Goal: Task Accomplishment & Management: Use online tool/utility

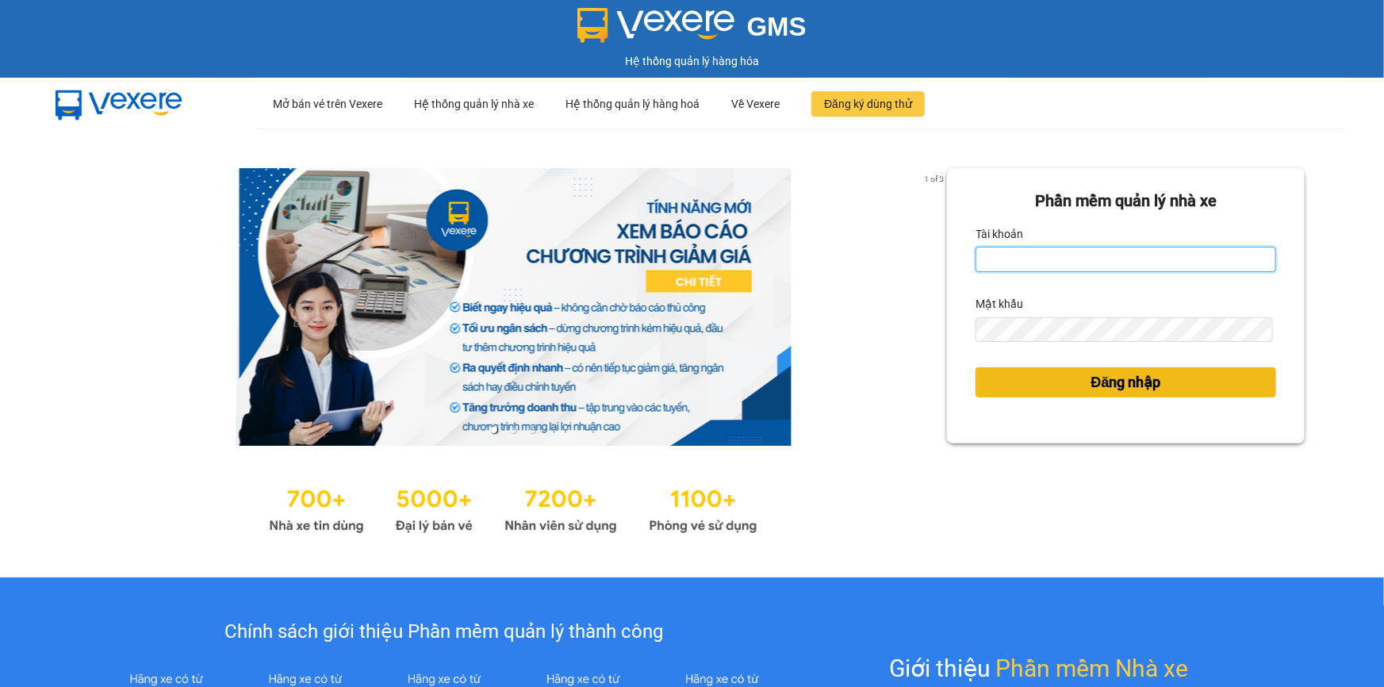
type input "ahan.thang"
click at [1098, 385] on span "Đăng nhập" at bounding box center [1126, 382] width 70 height 22
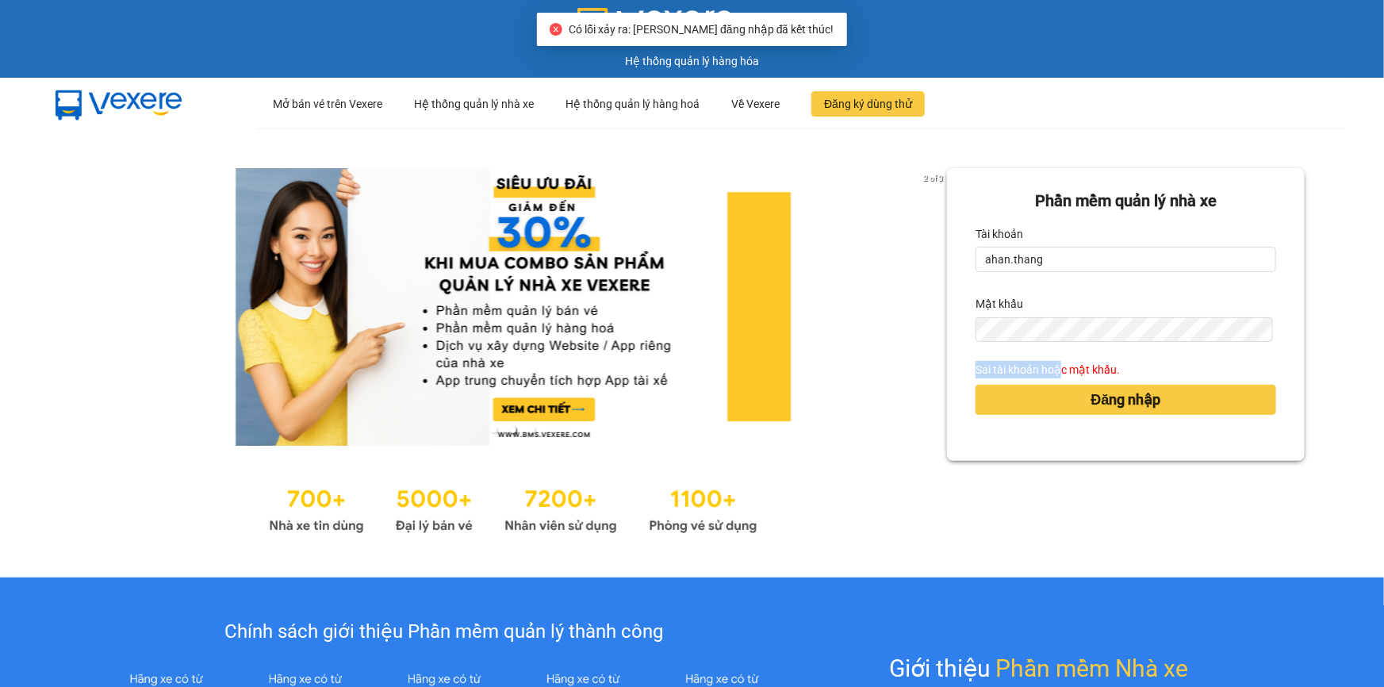
click at [1038, 332] on form "Phần mềm quản lý nhà xe Tài khoản ahan.thang Mật khẩu Sai tài khoản hoặc mật kh…" at bounding box center [1126, 314] width 301 height 251
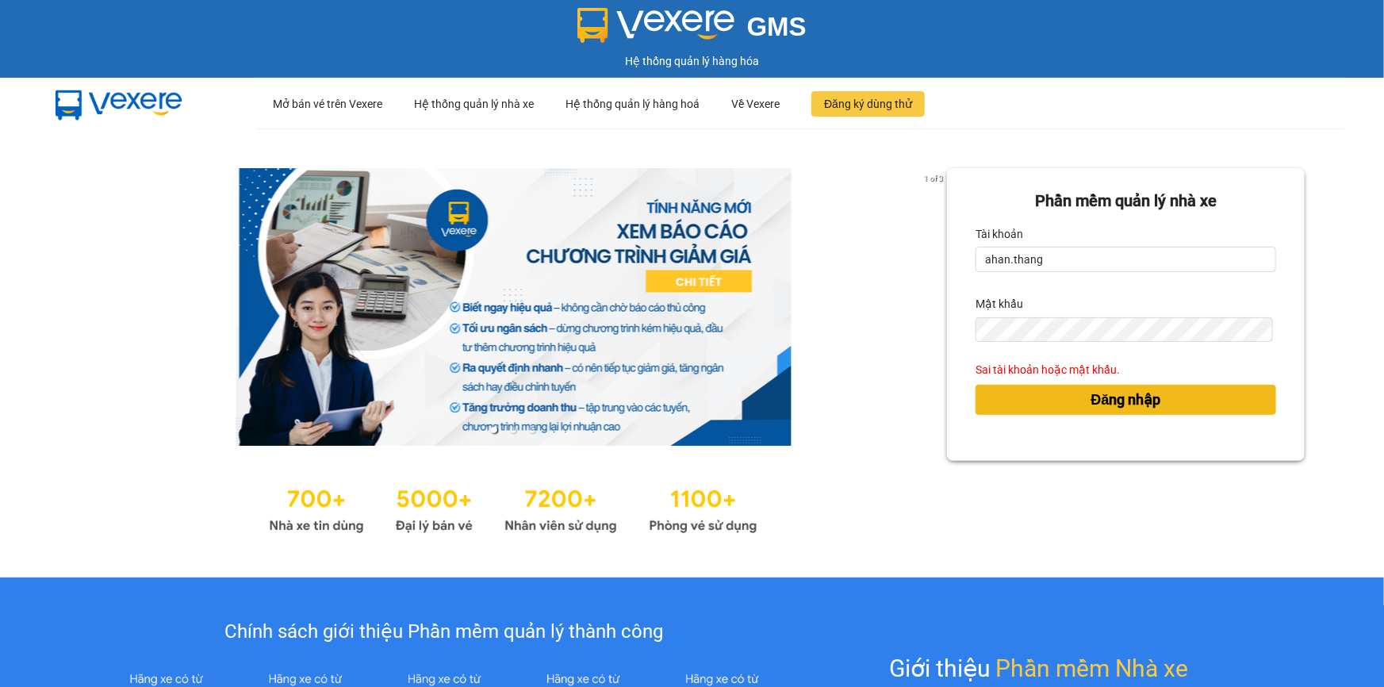
click at [1014, 404] on button "Đăng nhập" at bounding box center [1126, 400] width 301 height 30
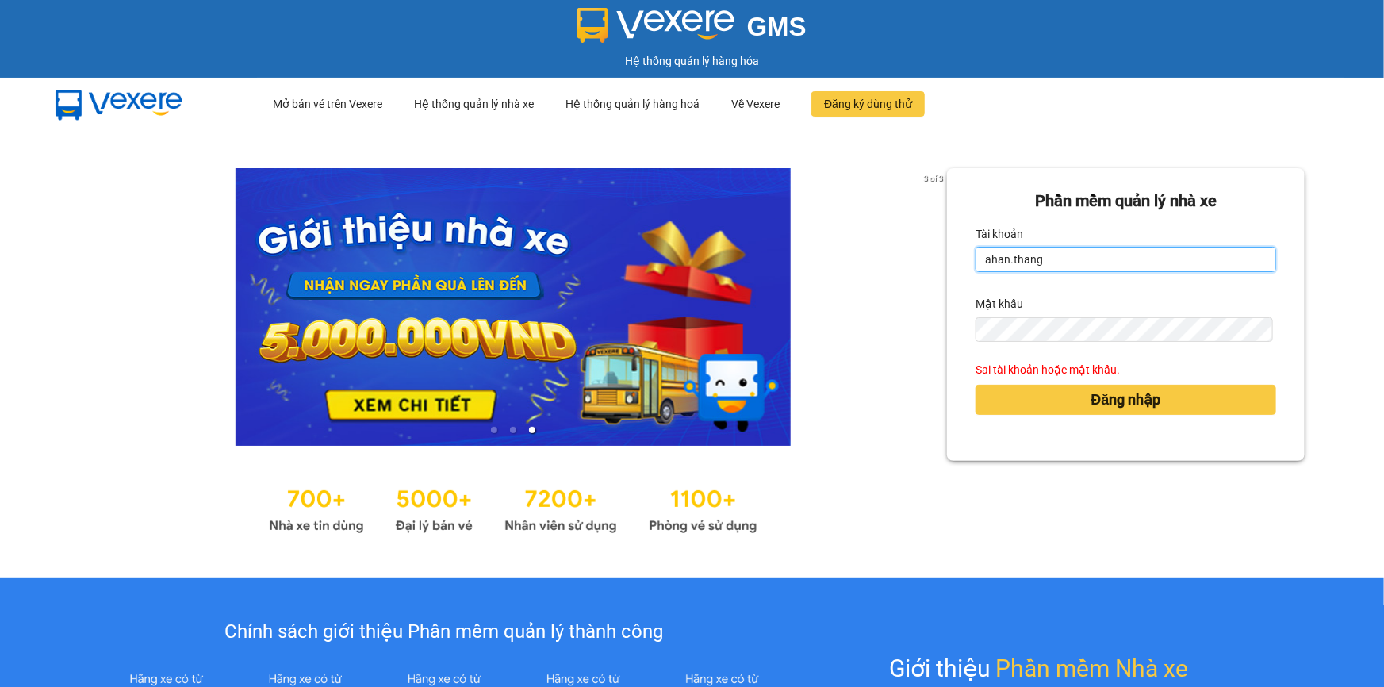
click at [1130, 250] on input "ahan.thang" at bounding box center [1126, 259] width 301 height 25
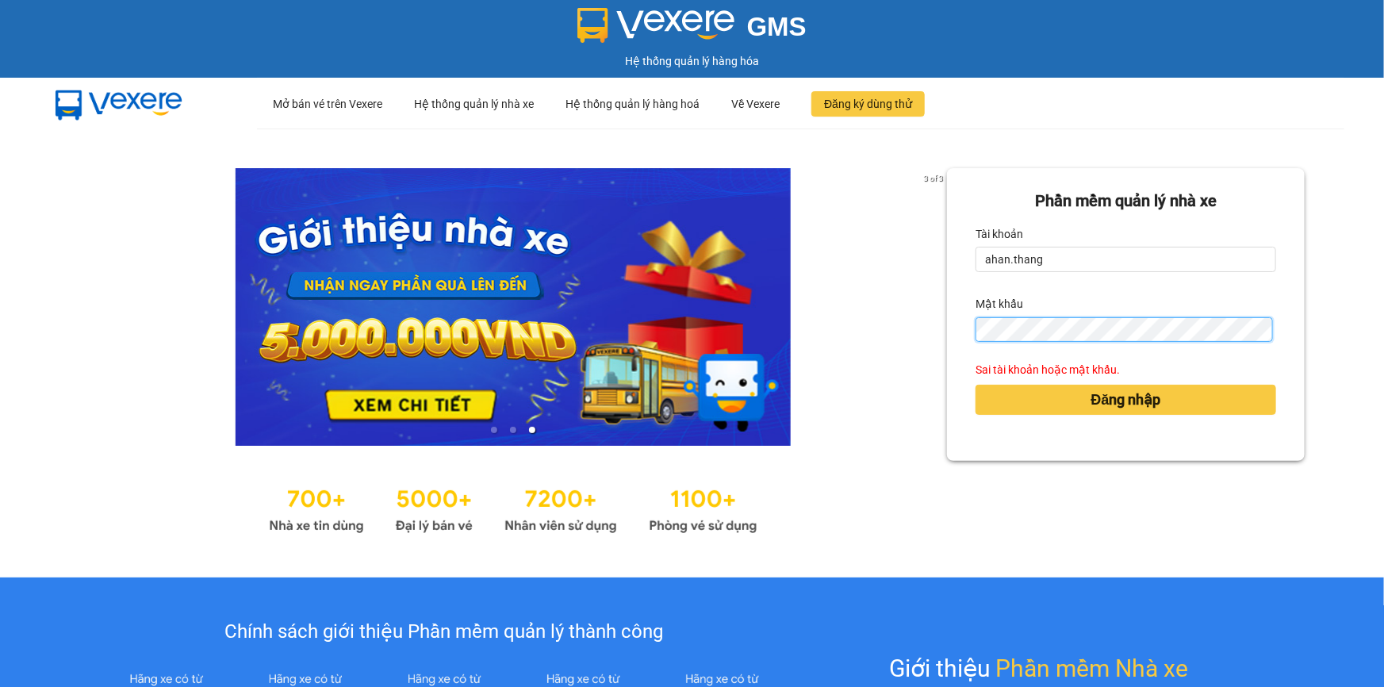
click at [917, 354] on div "3 of 3 Phần mềm quản lý nhà xe Tài khoản ahan.thang Mật khẩu Sai tài khoản hoặc…" at bounding box center [692, 352] width 1384 height 449
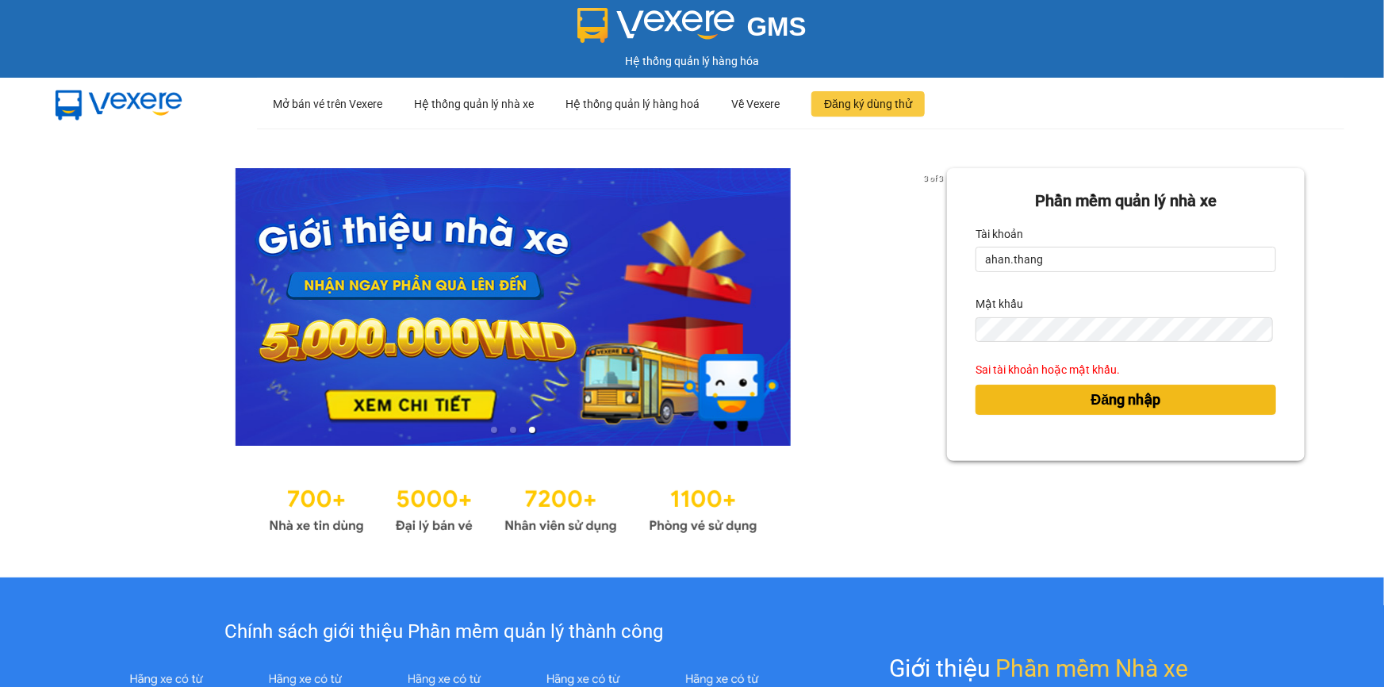
click at [1022, 394] on button "Đăng nhập" at bounding box center [1126, 400] width 301 height 30
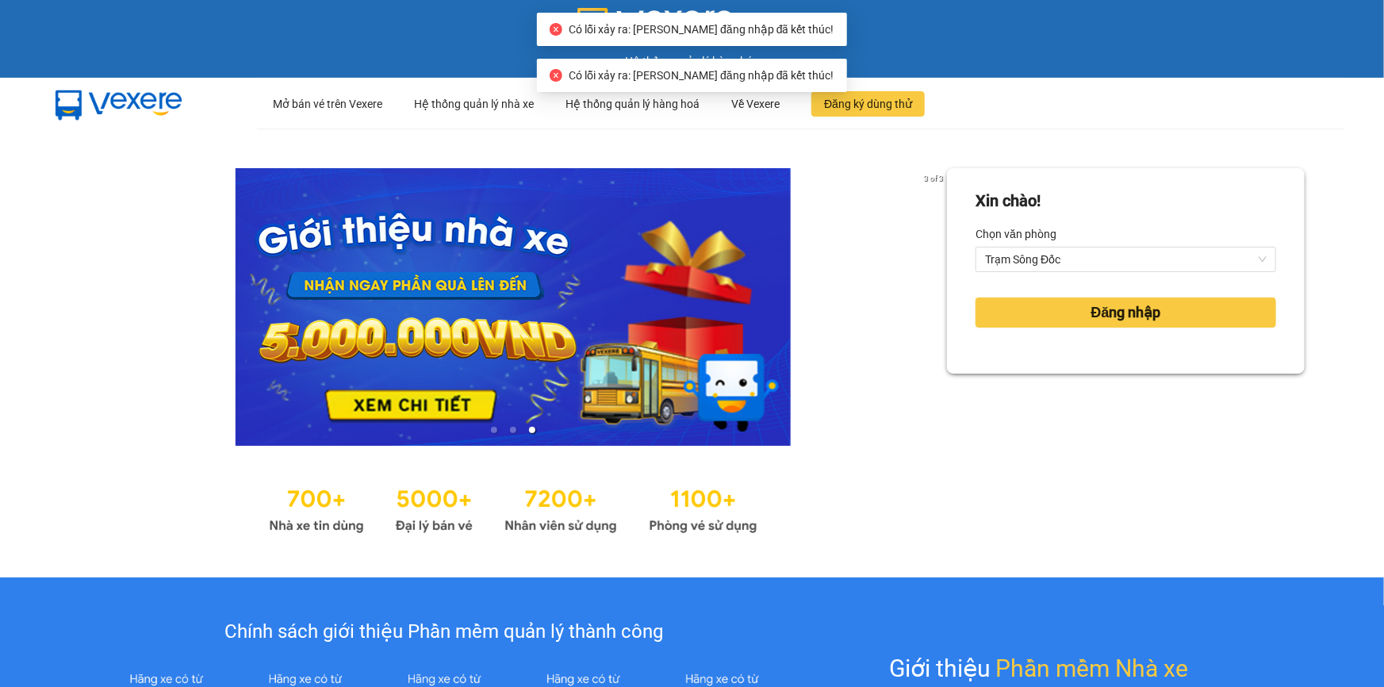
click at [1037, 366] on div "Xin chào! Chọn văn phòng Trạm Sông Đốc Đăng nhập" at bounding box center [1126, 270] width 358 height 205
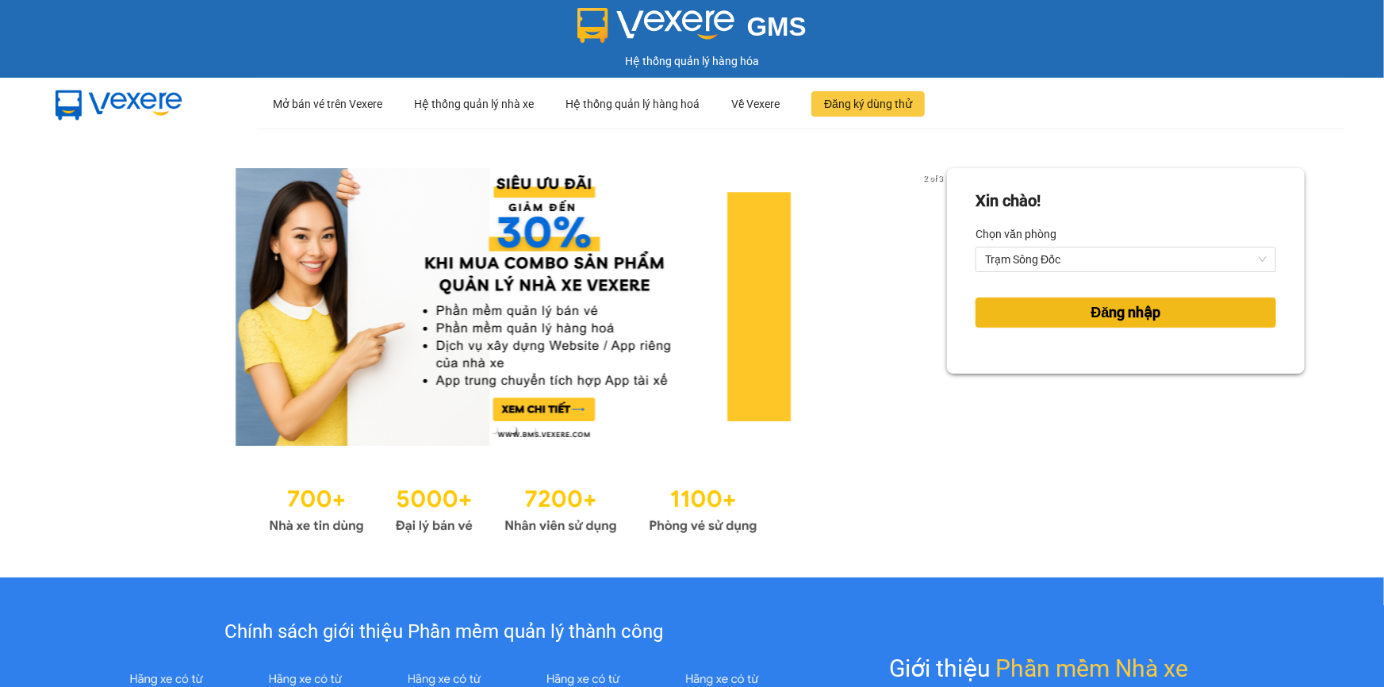
click at [1132, 306] on span "Đăng nhập" at bounding box center [1126, 312] width 70 height 22
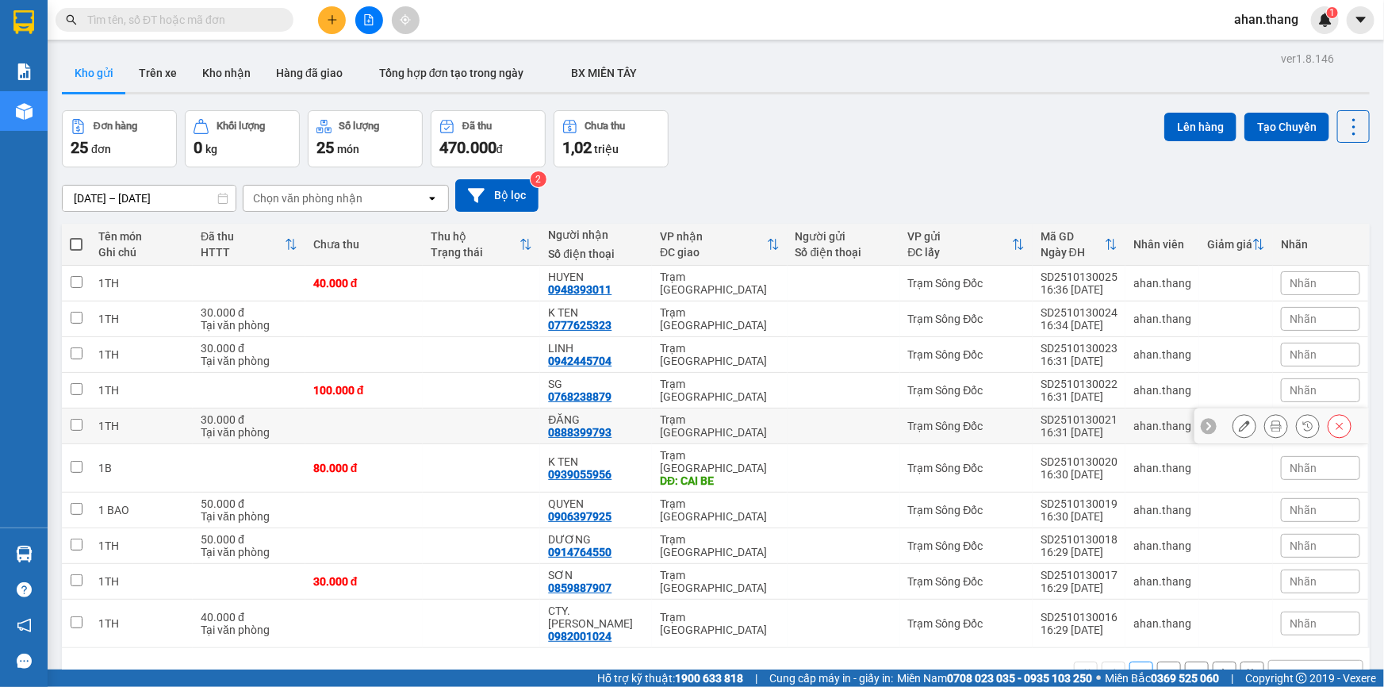
scroll to position [72, 0]
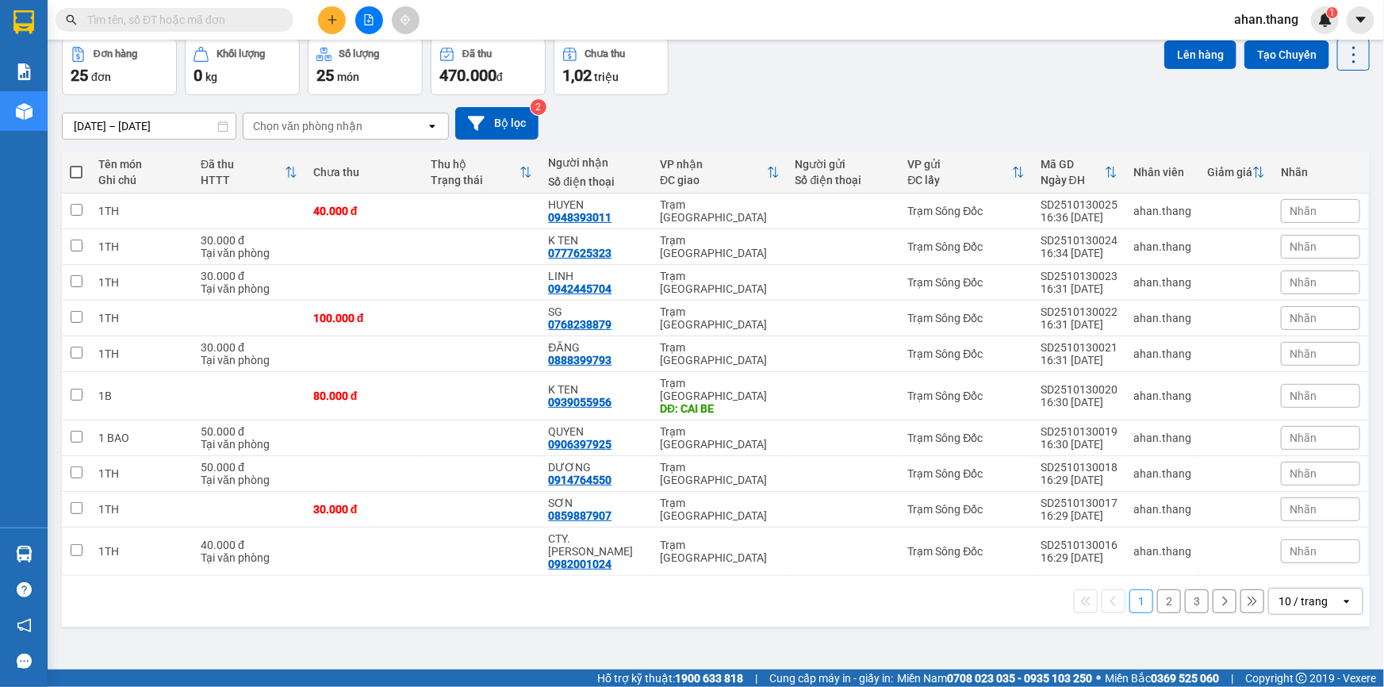
click at [1304, 593] on div "10 / trang" at bounding box center [1302, 601] width 49 height 16
click at [1299, 539] on span "100 / trang" at bounding box center [1298, 540] width 57 height 16
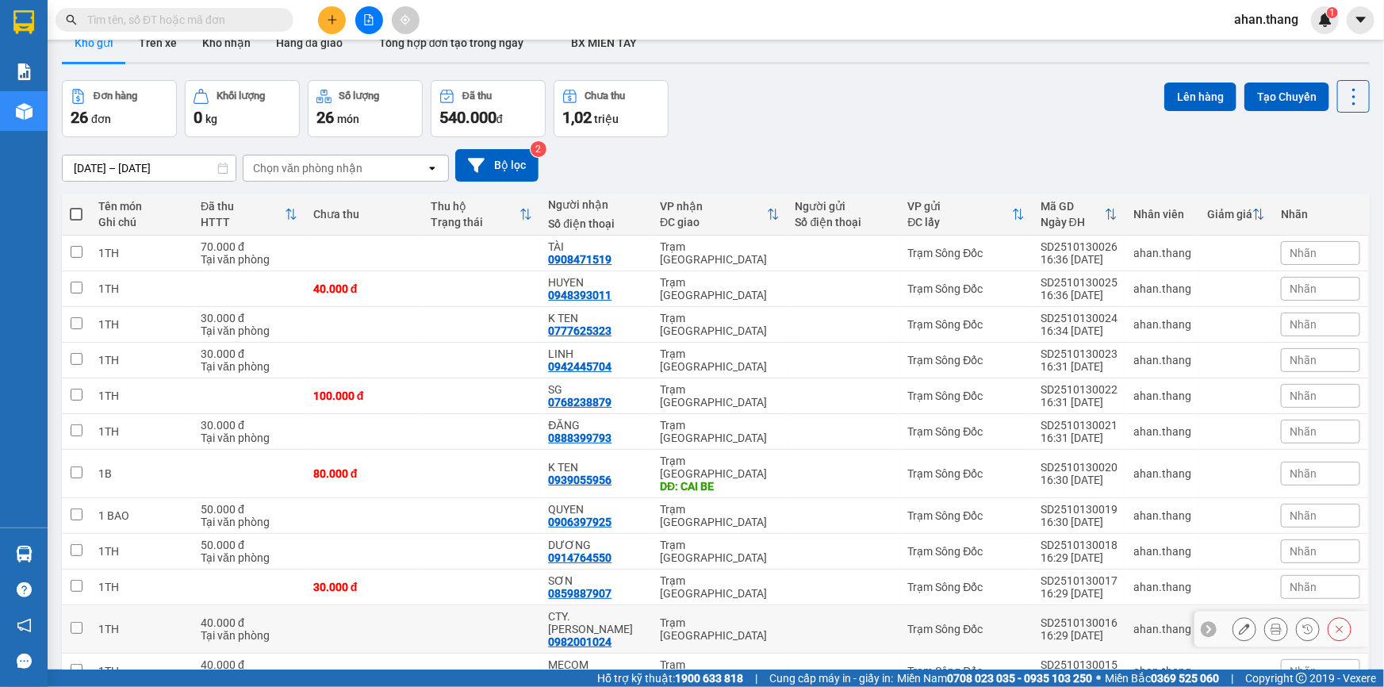
scroll to position [0, 0]
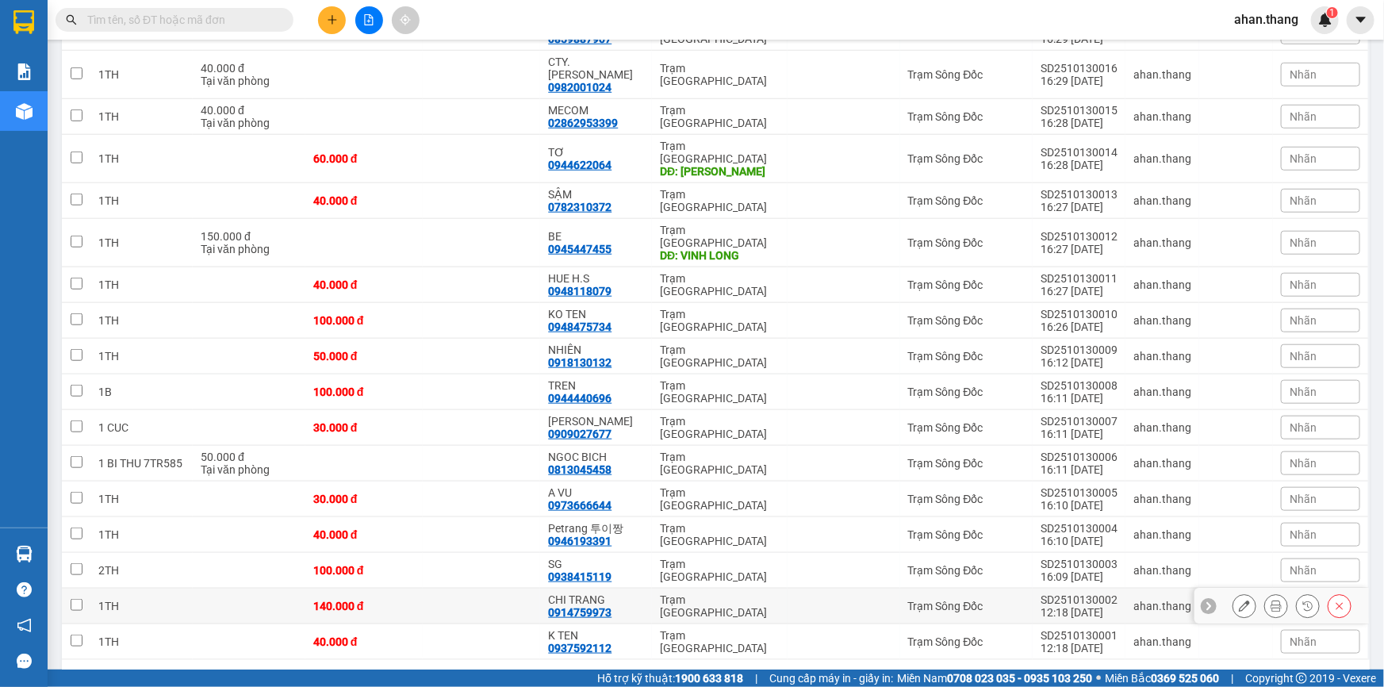
scroll to position [586, 0]
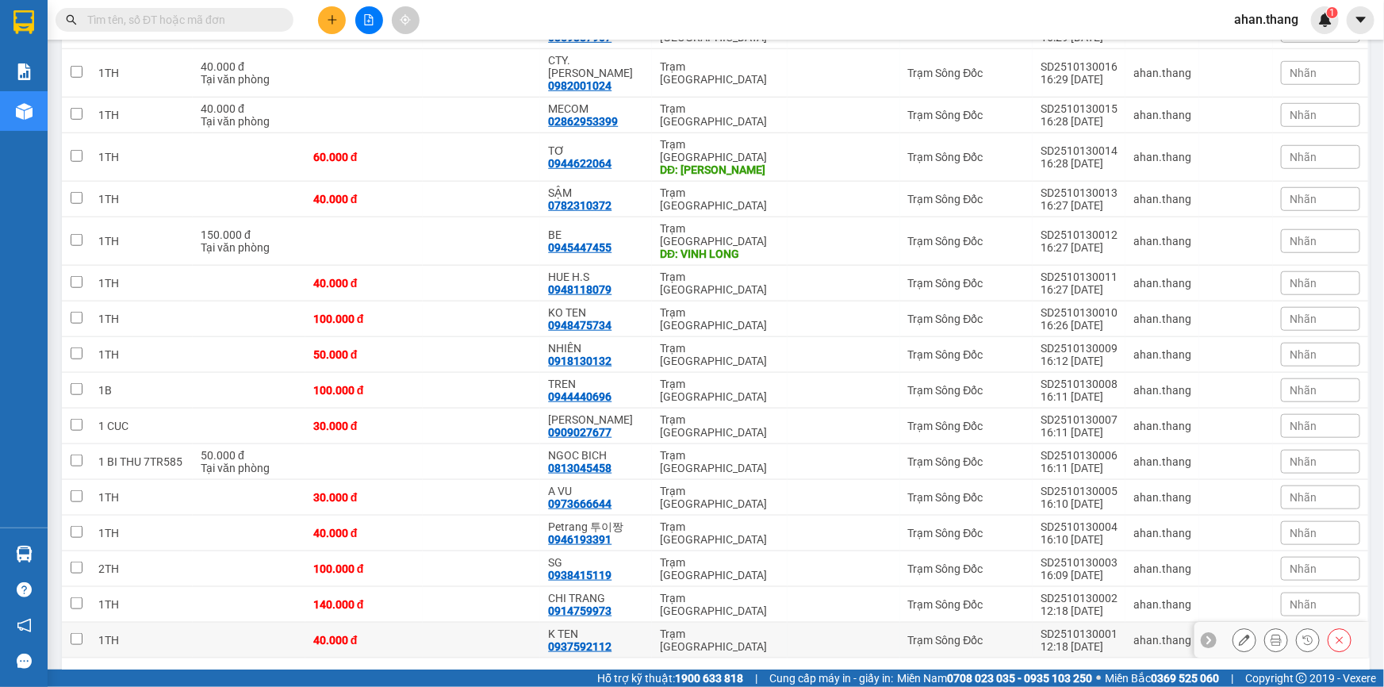
click at [623, 623] on td "K TEN 0937592112" at bounding box center [596, 641] width 112 height 36
checkbox input "true"
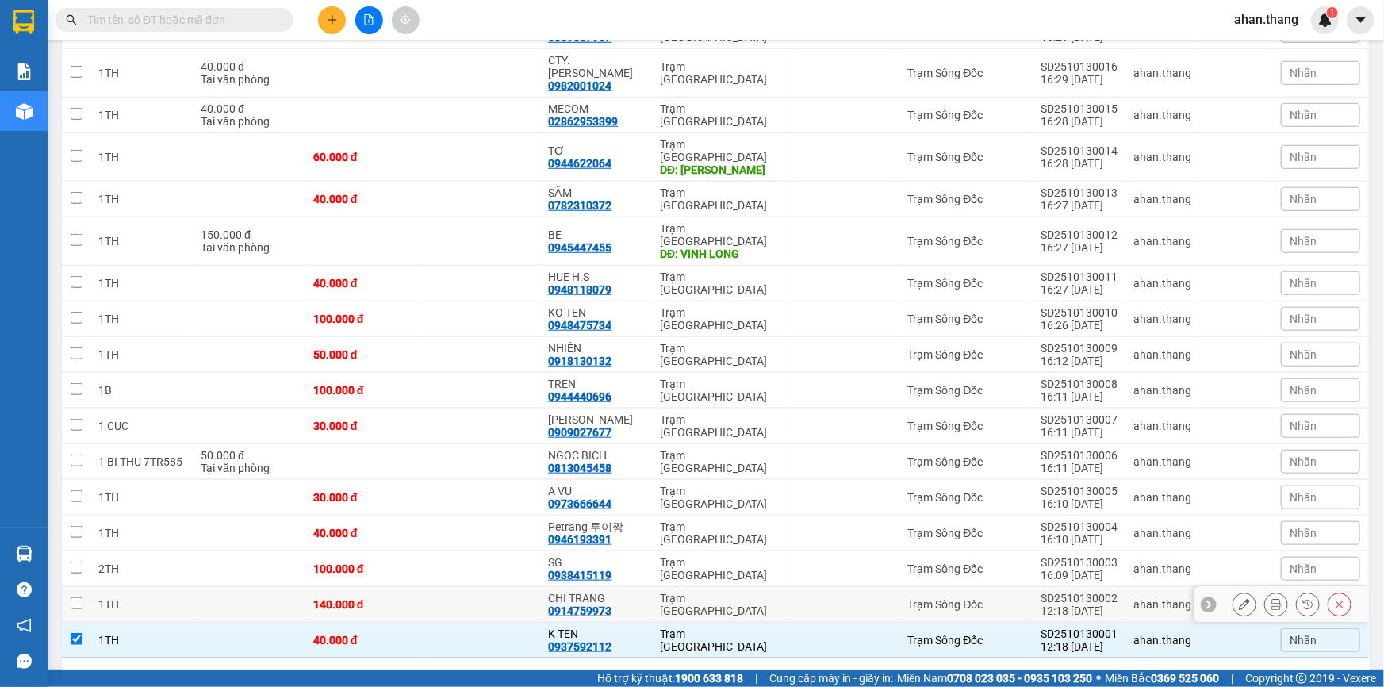
click at [635, 592] on div "CHI TRANG 0914759973" at bounding box center [596, 604] width 96 height 25
checkbox input "true"
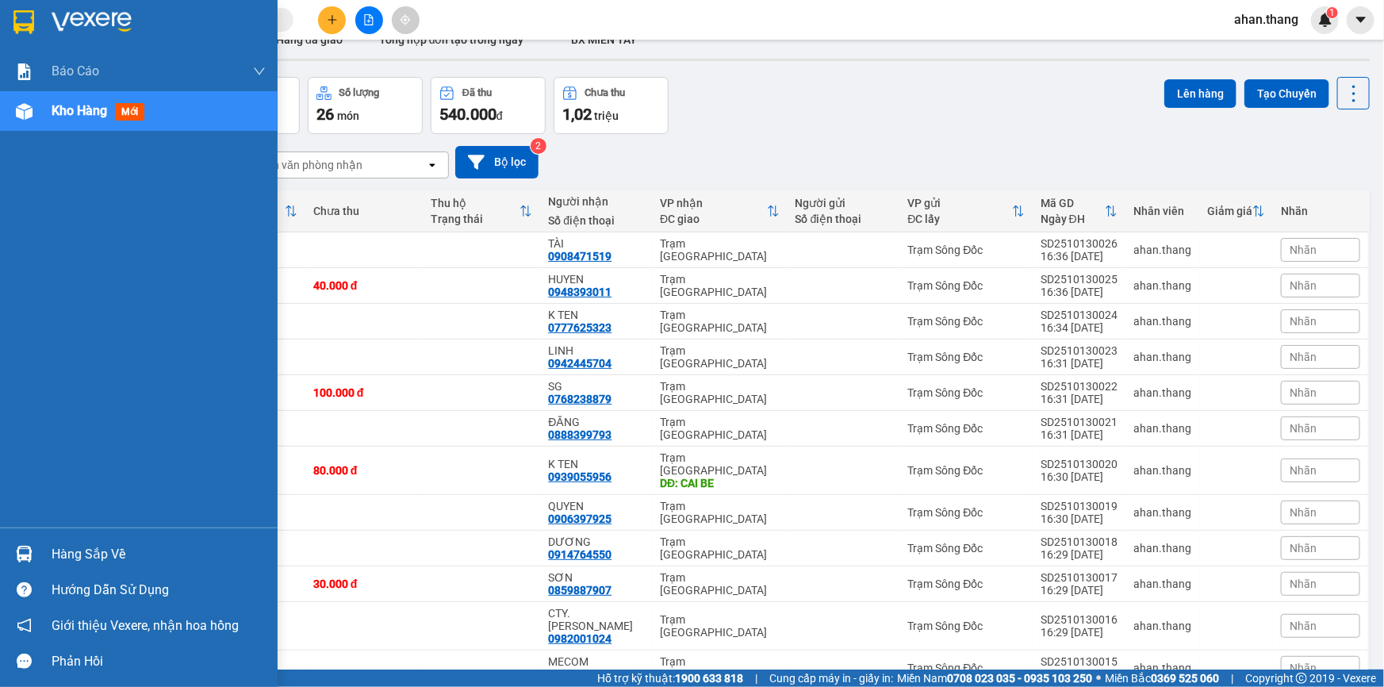
scroll to position [0, 0]
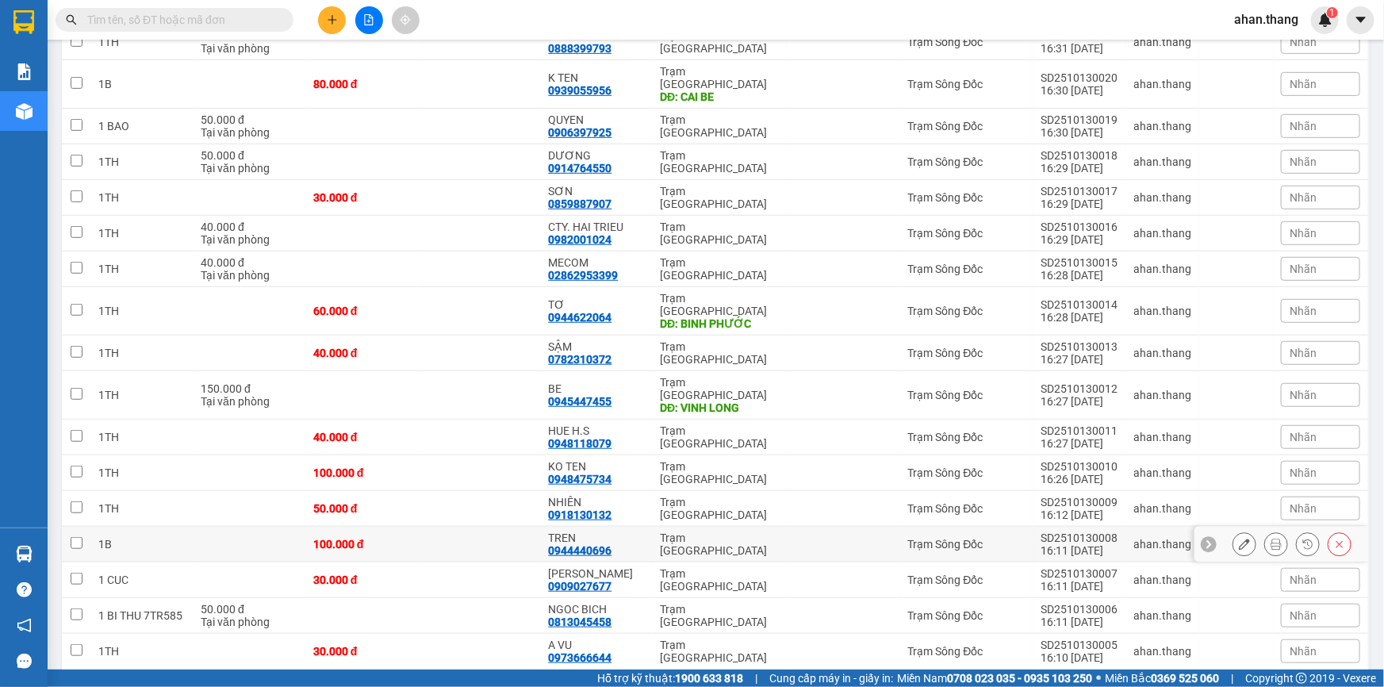
scroll to position [586, 0]
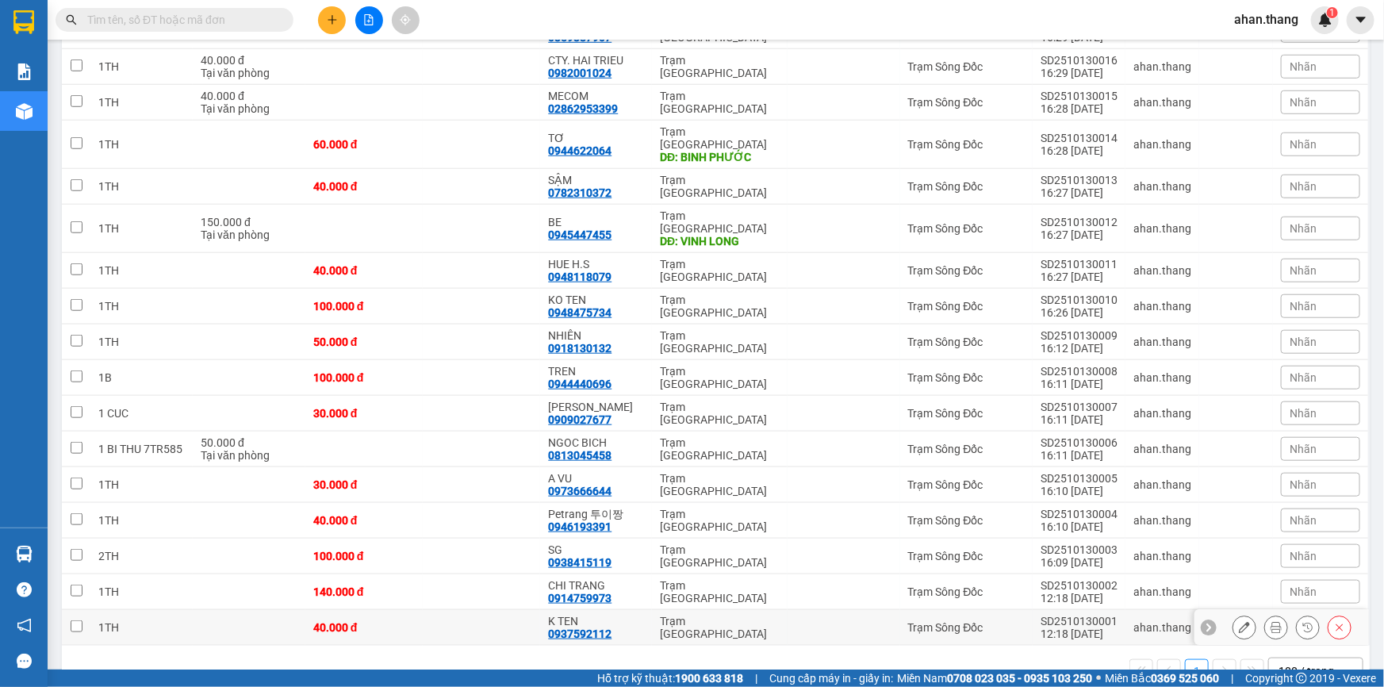
click at [623, 615] on div "K TEN" at bounding box center [596, 621] width 96 height 13
checkbox input "true"
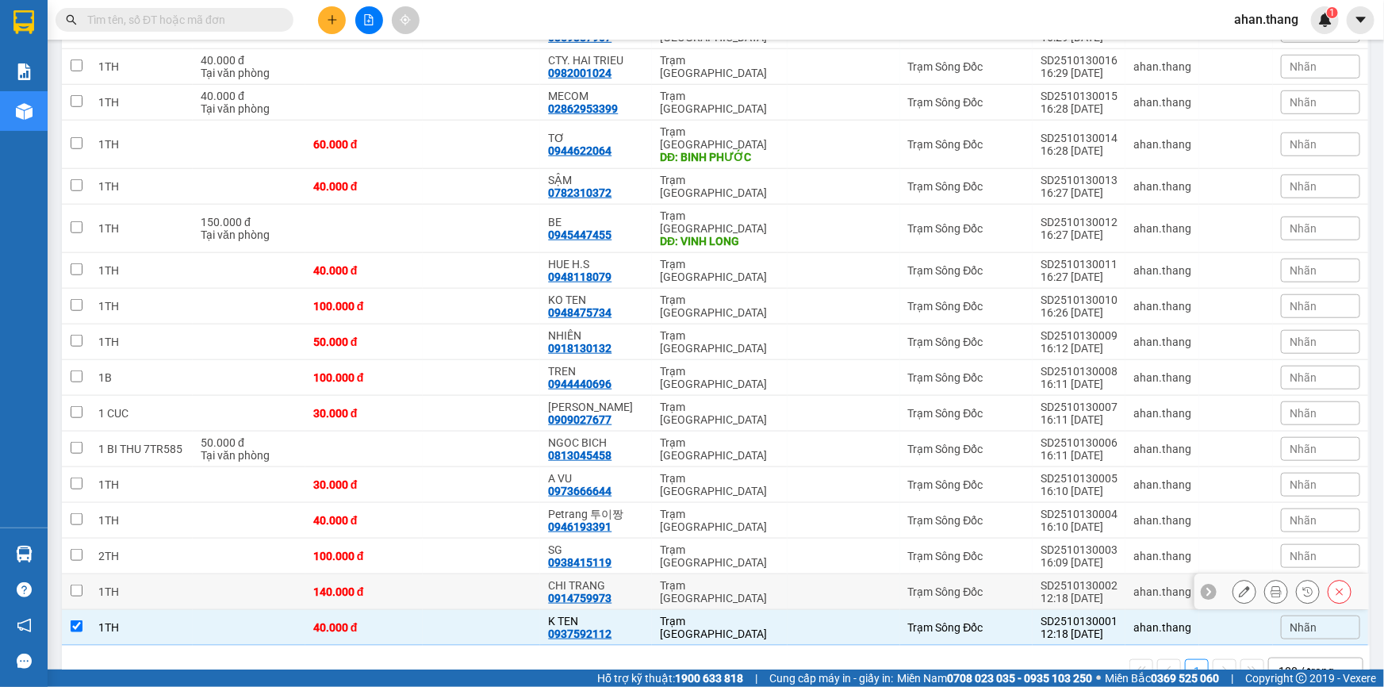
click at [623, 579] on div "CHI TRANG" at bounding box center [596, 585] width 96 height 13
checkbox input "true"
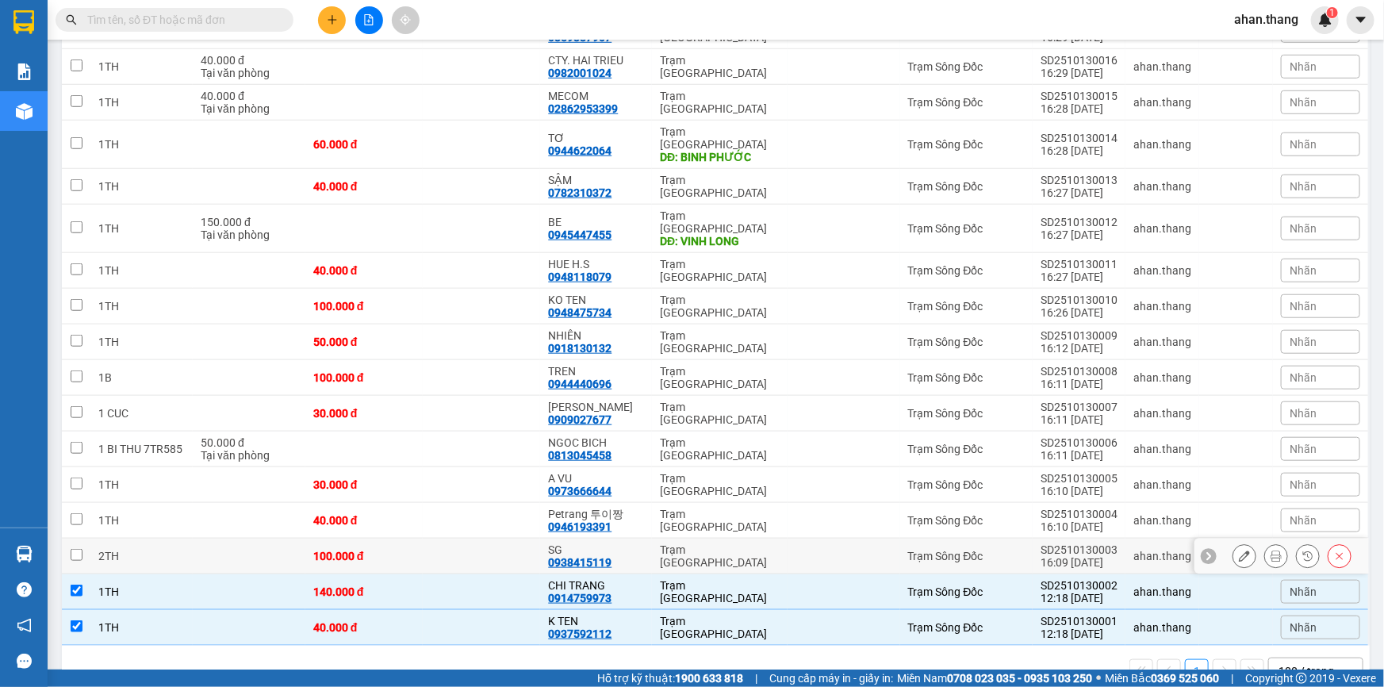
drag, startPoint x: 639, startPoint y: 502, endPoint x: 614, endPoint y: 517, distance: 29.5
click at [611, 556] on div "0938415119" at bounding box center [579, 562] width 63 height 13
click at [630, 543] on div "SG 0938415119" at bounding box center [596, 555] width 96 height 25
checkbox input "true"
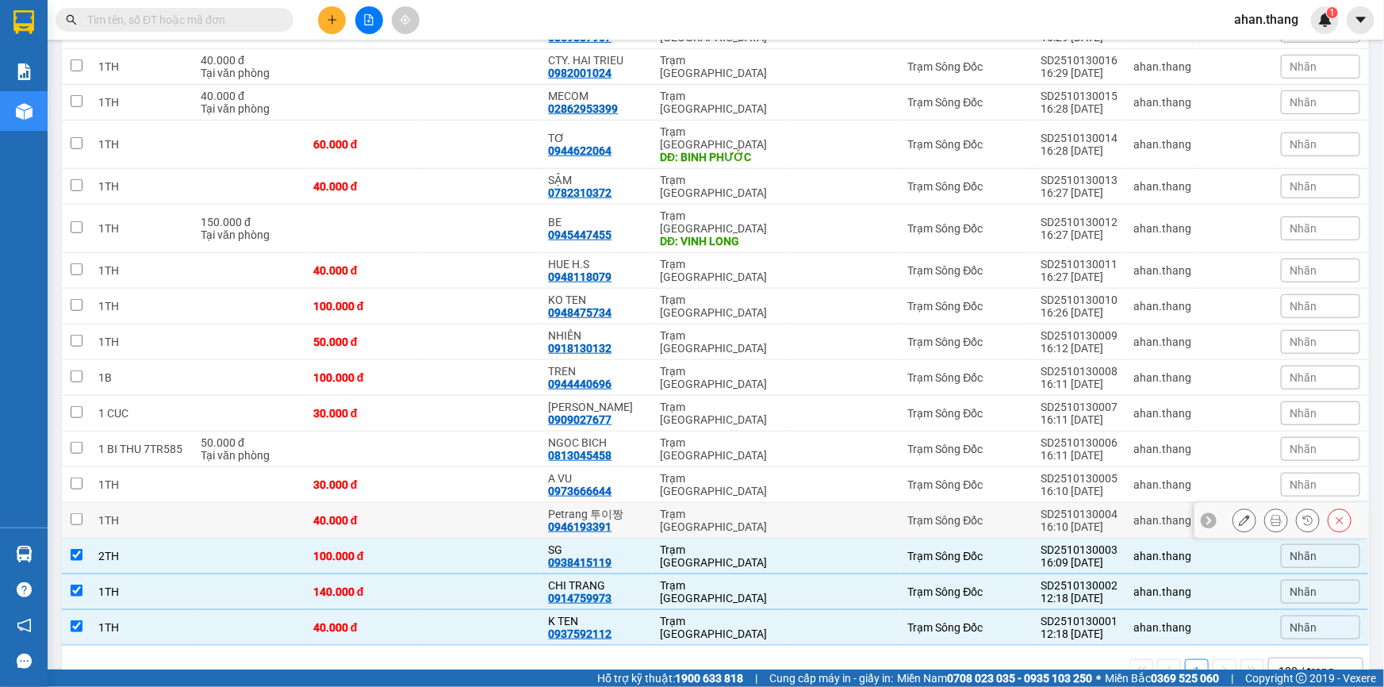
click at [627, 508] on div "Petrang 투이짱 0946193391" at bounding box center [596, 520] width 96 height 25
checkbox input "true"
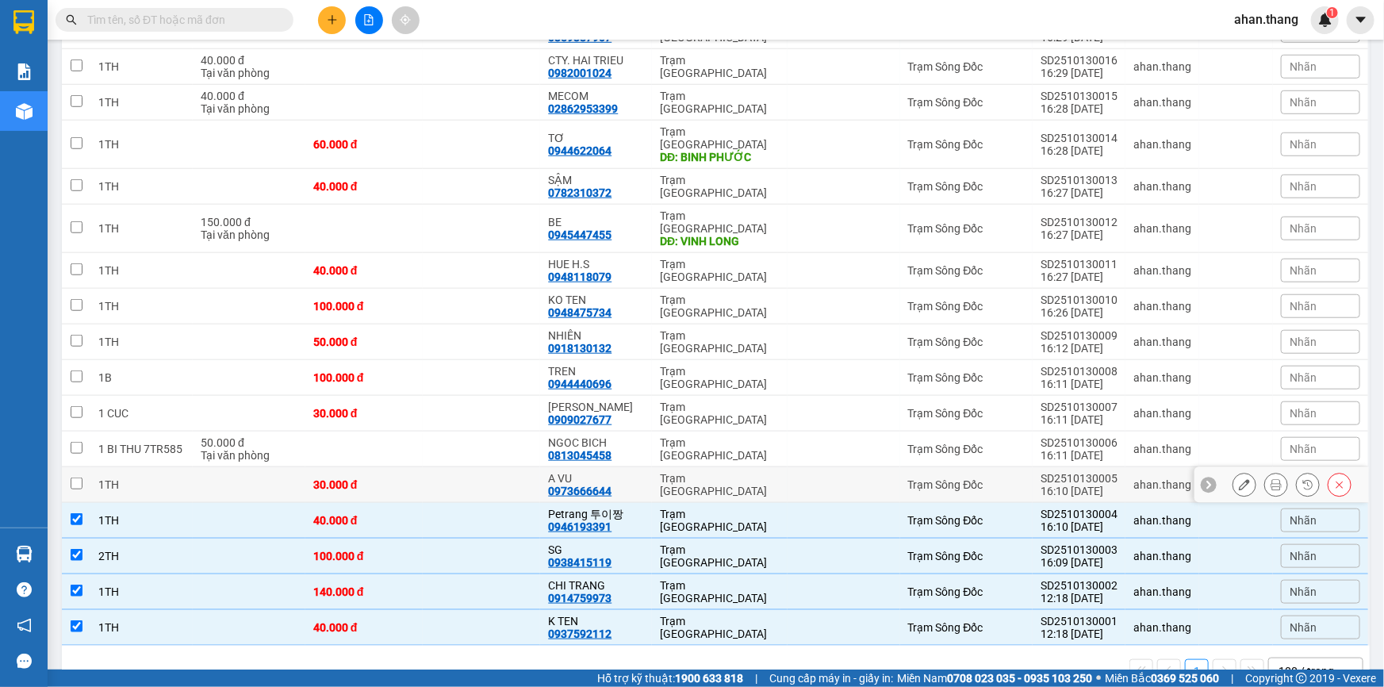
click at [628, 472] on div "A VU" at bounding box center [596, 478] width 96 height 13
checkbox input "true"
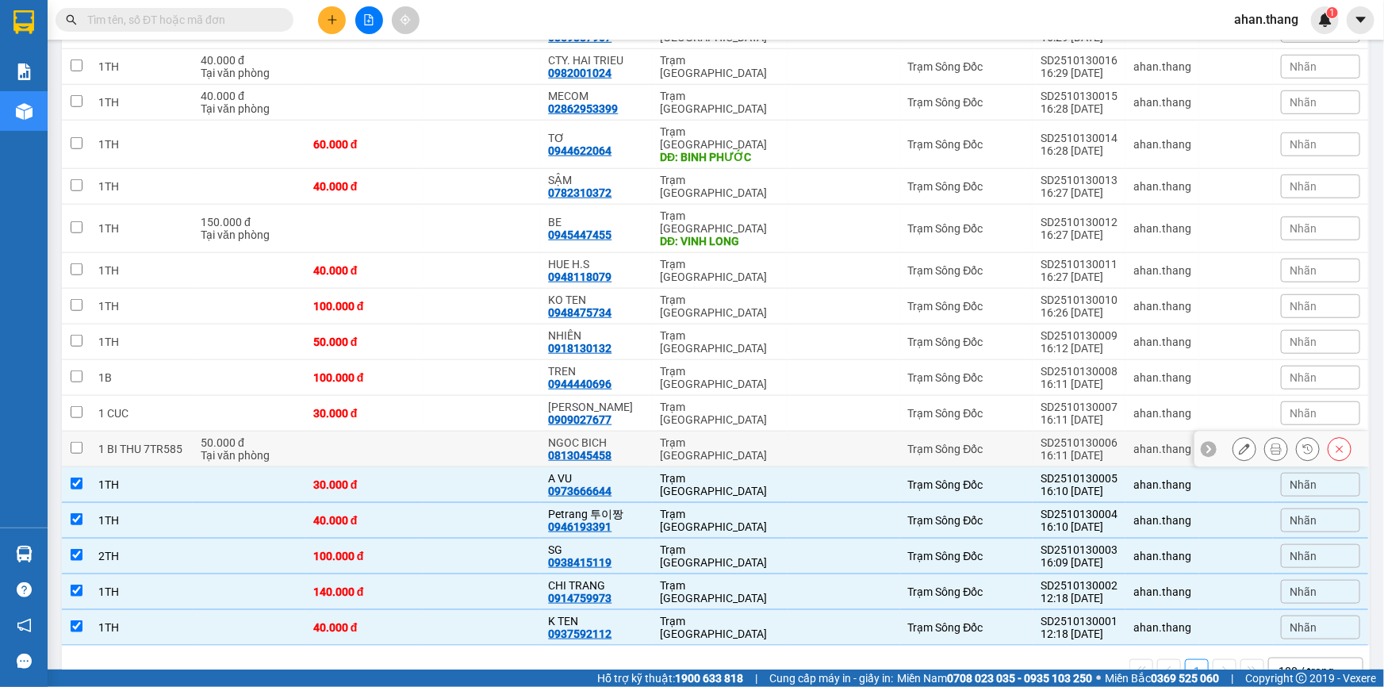
click at [627, 436] on div "NGOC BICH 0813045458" at bounding box center [596, 448] width 96 height 25
checkbox input "true"
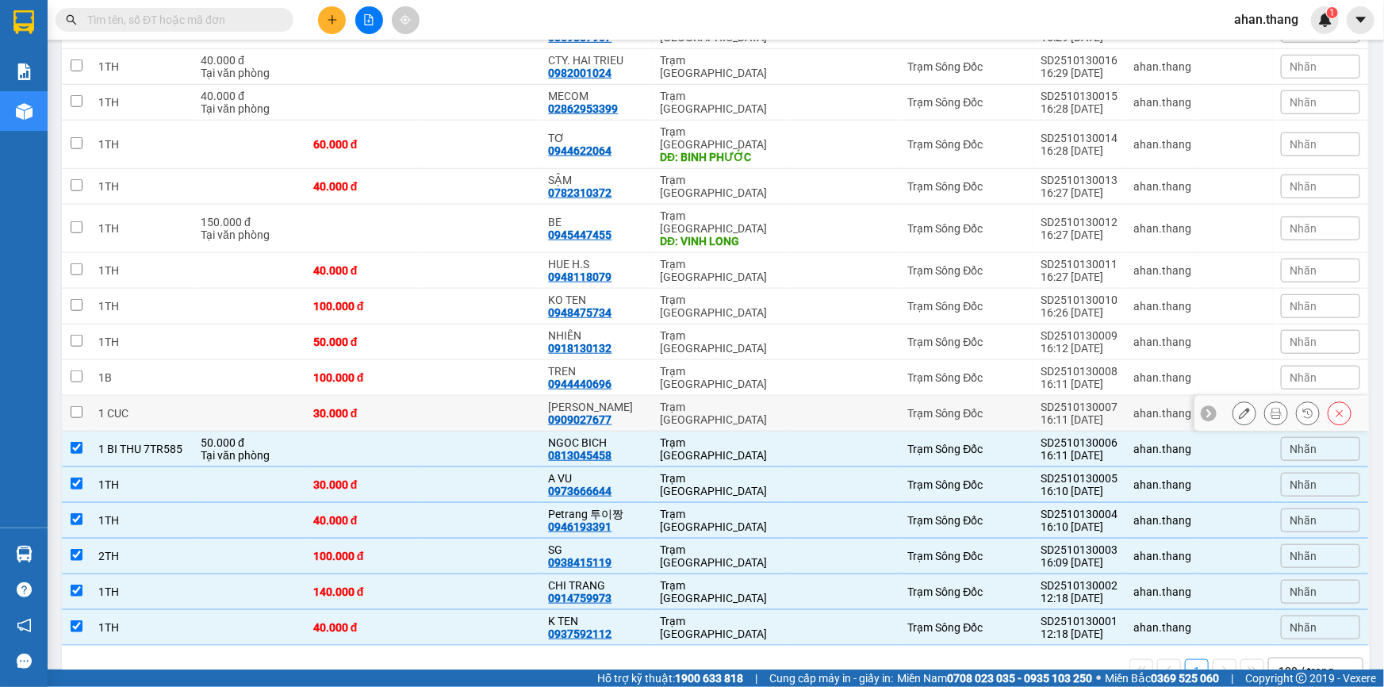
click at [625, 401] on div "THÁI HIỀN 0909027677" at bounding box center [596, 413] width 96 height 25
checkbox input "true"
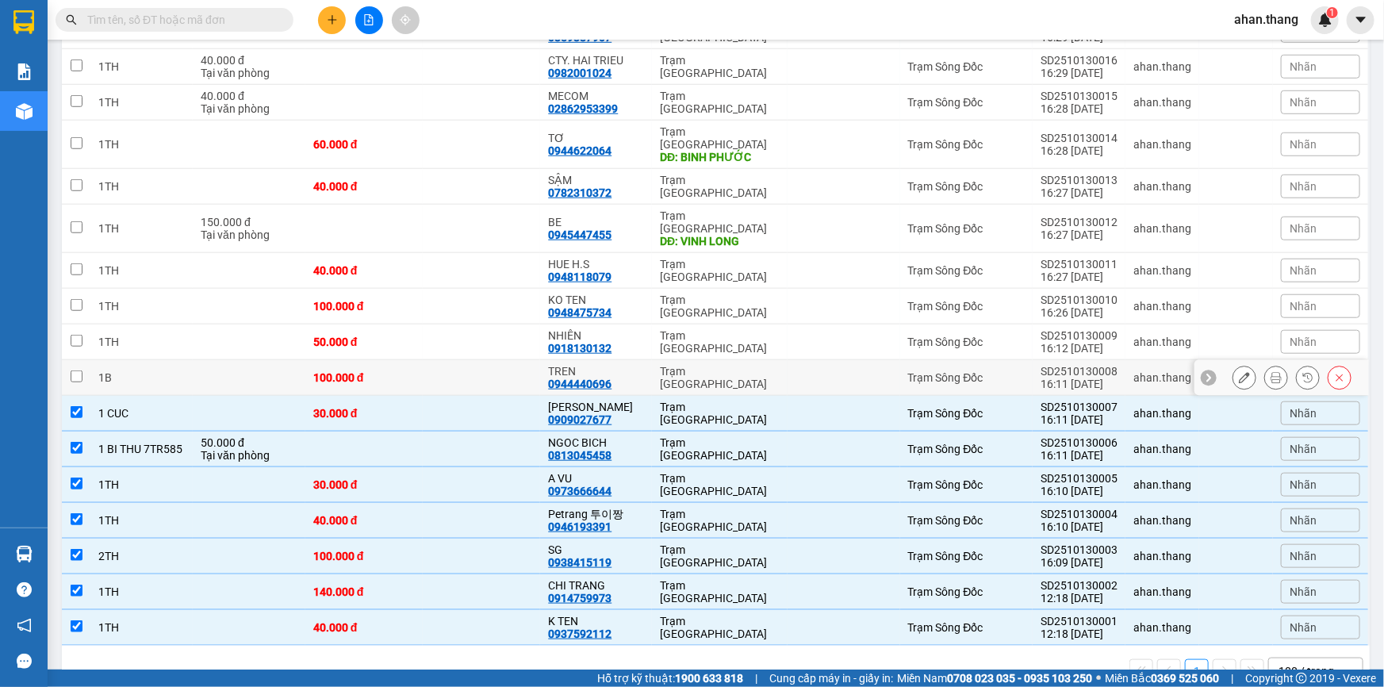
click at [615, 365] on div "TREN" at bounding box center [596, 371] width 96 height 13
checkbox input "true"
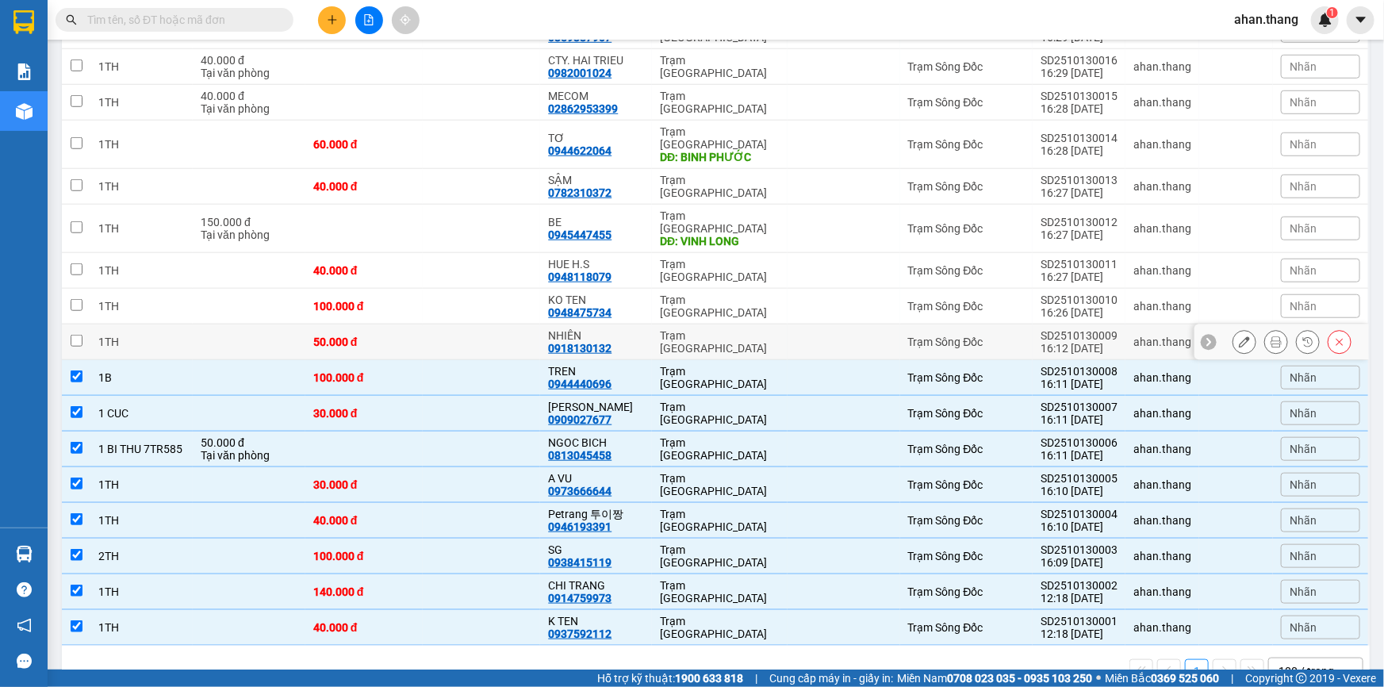
click at [619, 329] on div "NHIÊN 0918130132" at bounding box center [596, 341] width 96 height 25
checkbox input "true"
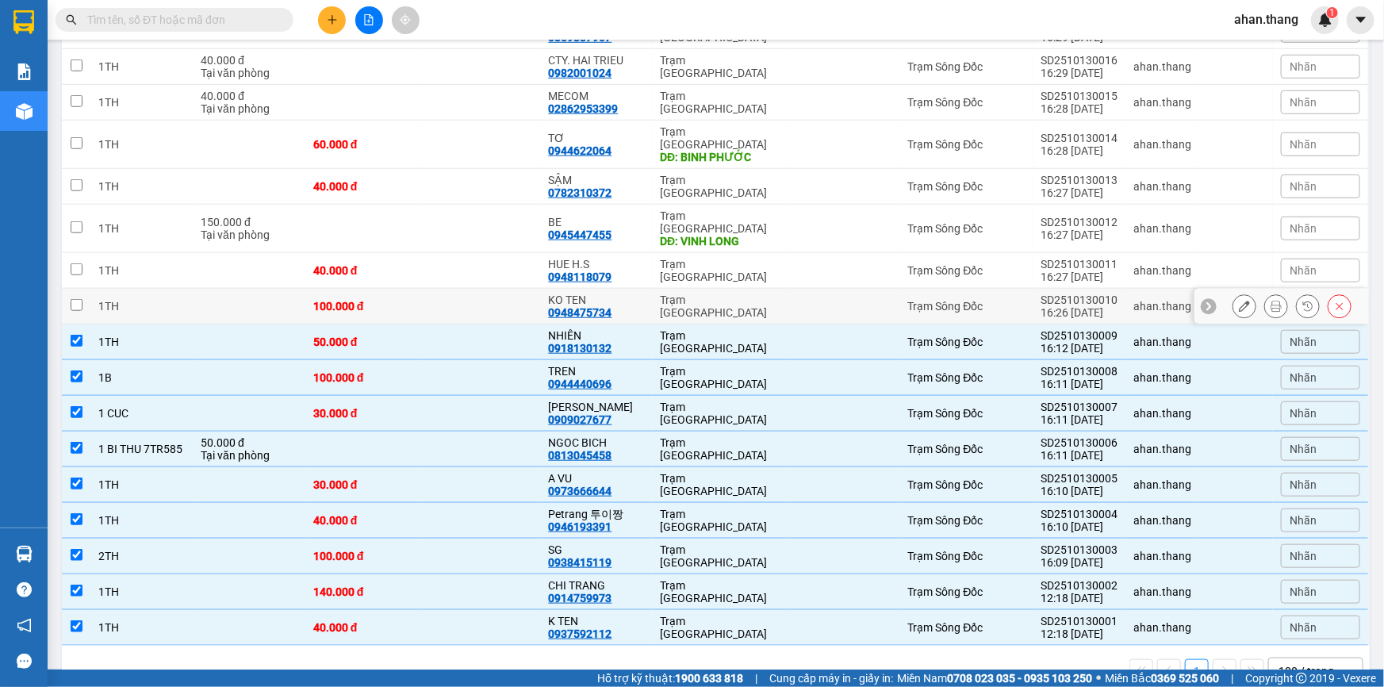
click at [626, 293] on div "KO TEN 0948475734" at bounding box center [596, 305] width 96 height 25
checkbox input "true"
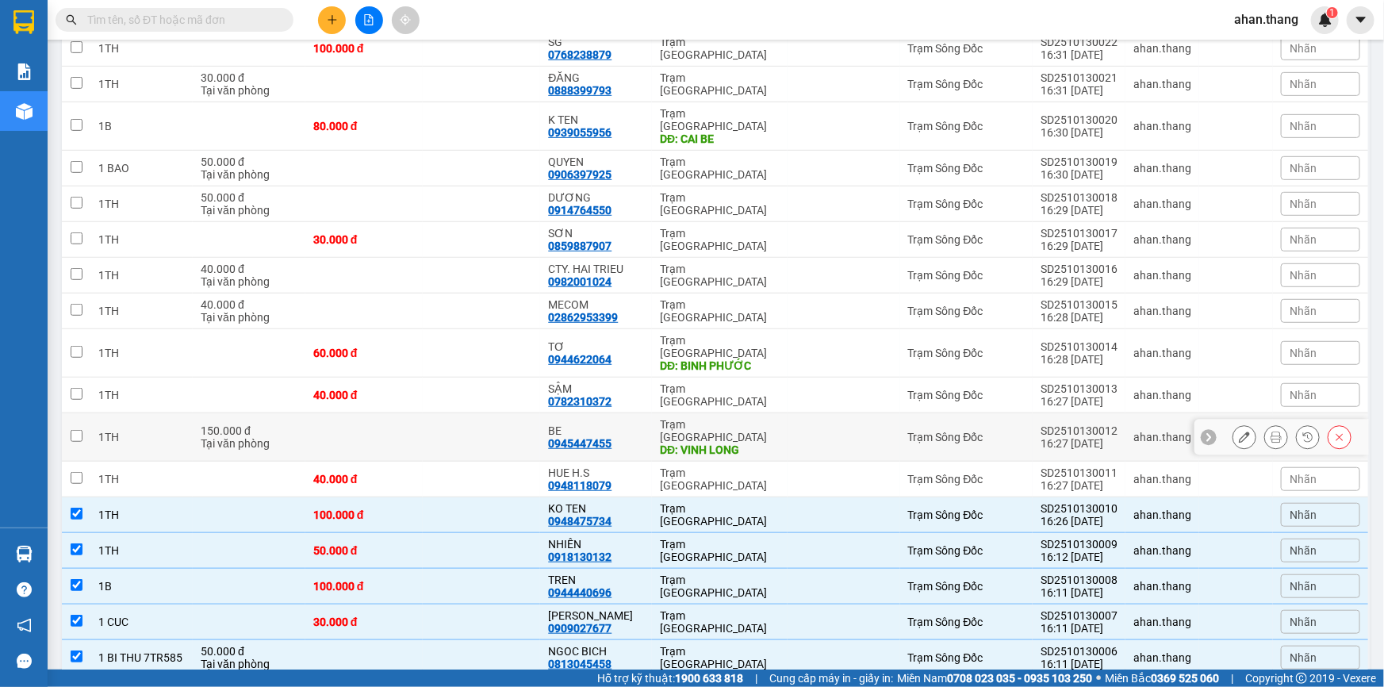
scroll to position [370, 0]
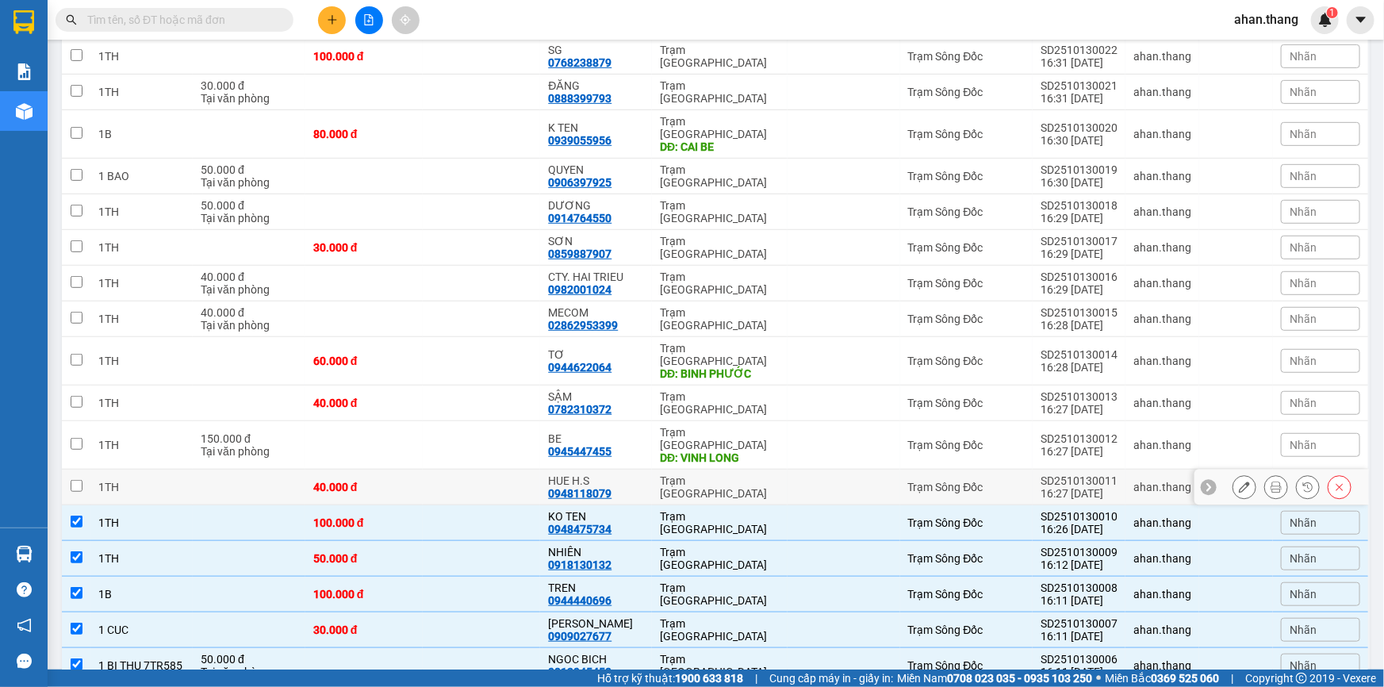
click at [646, 470] on td "HUE H.S 0948118079" at bounding box center [596, 488] width 112 height 36
checkbox input "true"
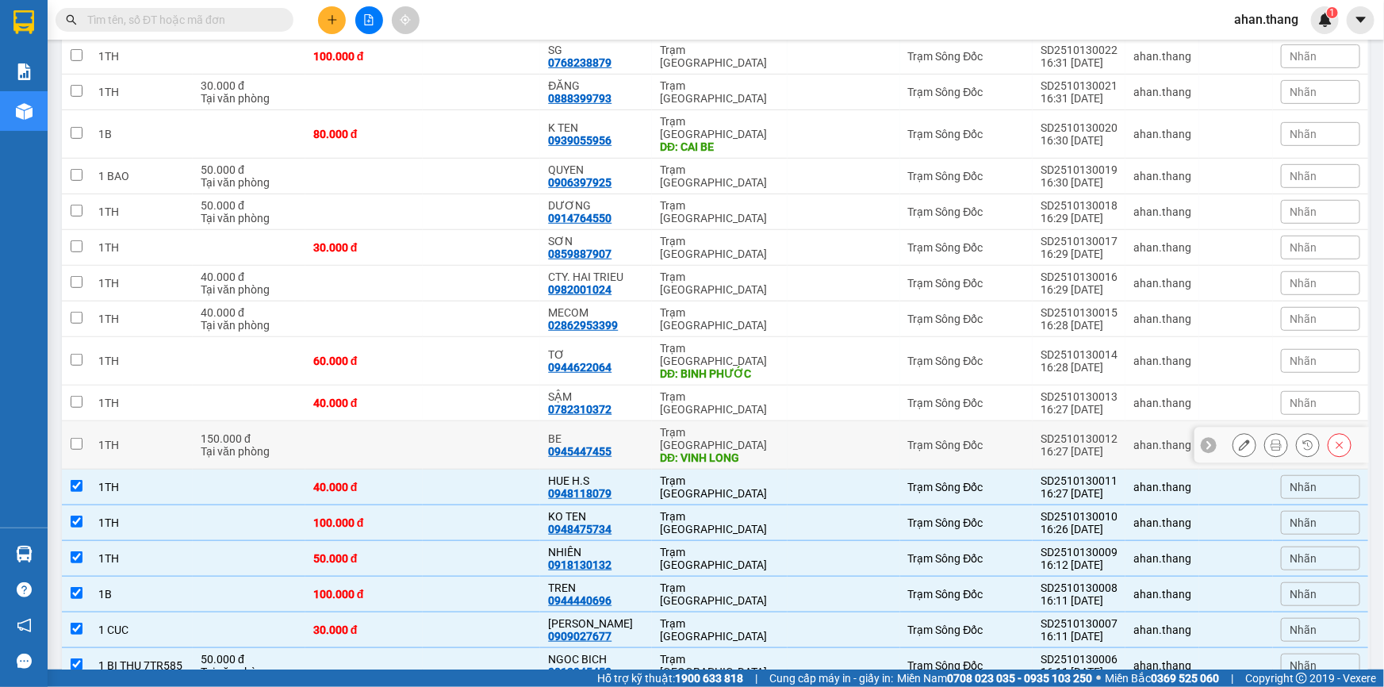
click at [642, 421] on td "BE 0945447455" at bounding box center [596, 445] width 112 height 48
checkbox input "true"
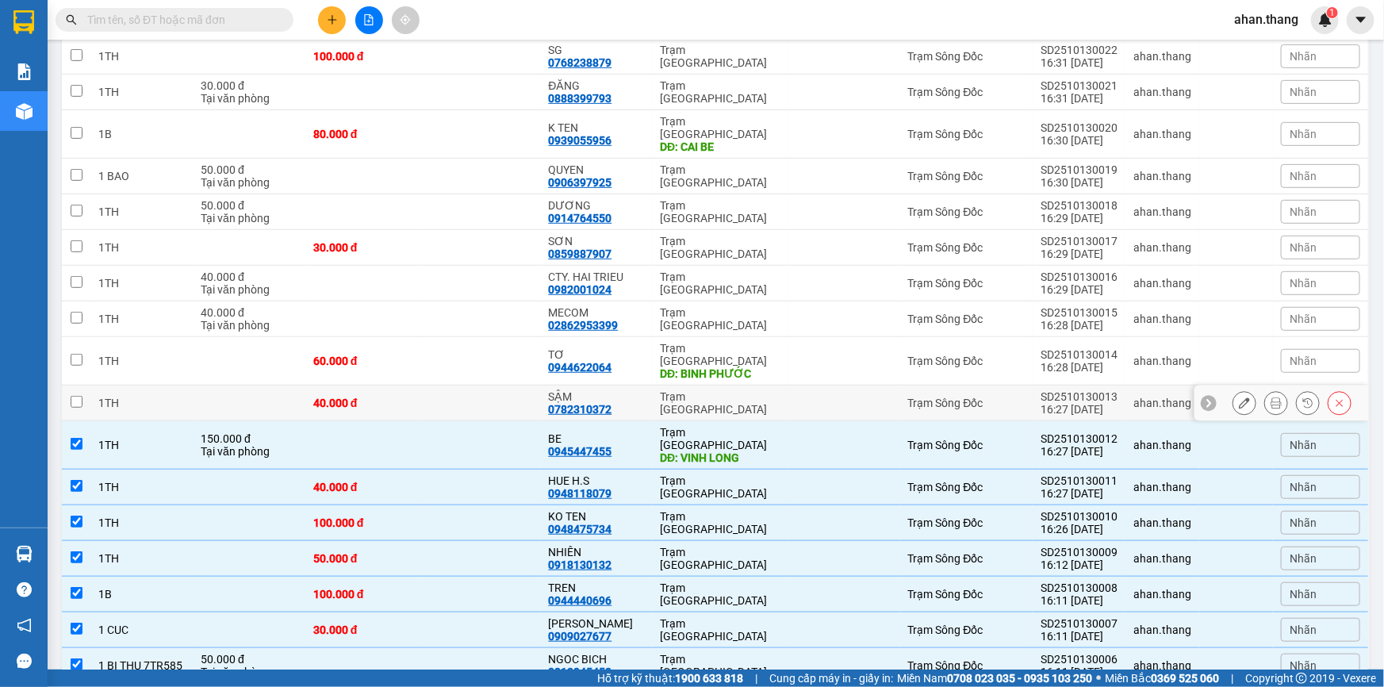
click at [638, 390] on div "SẬM 0782310372" at bounding box center [596, 402] width 96 height 25
checkbox input "true"
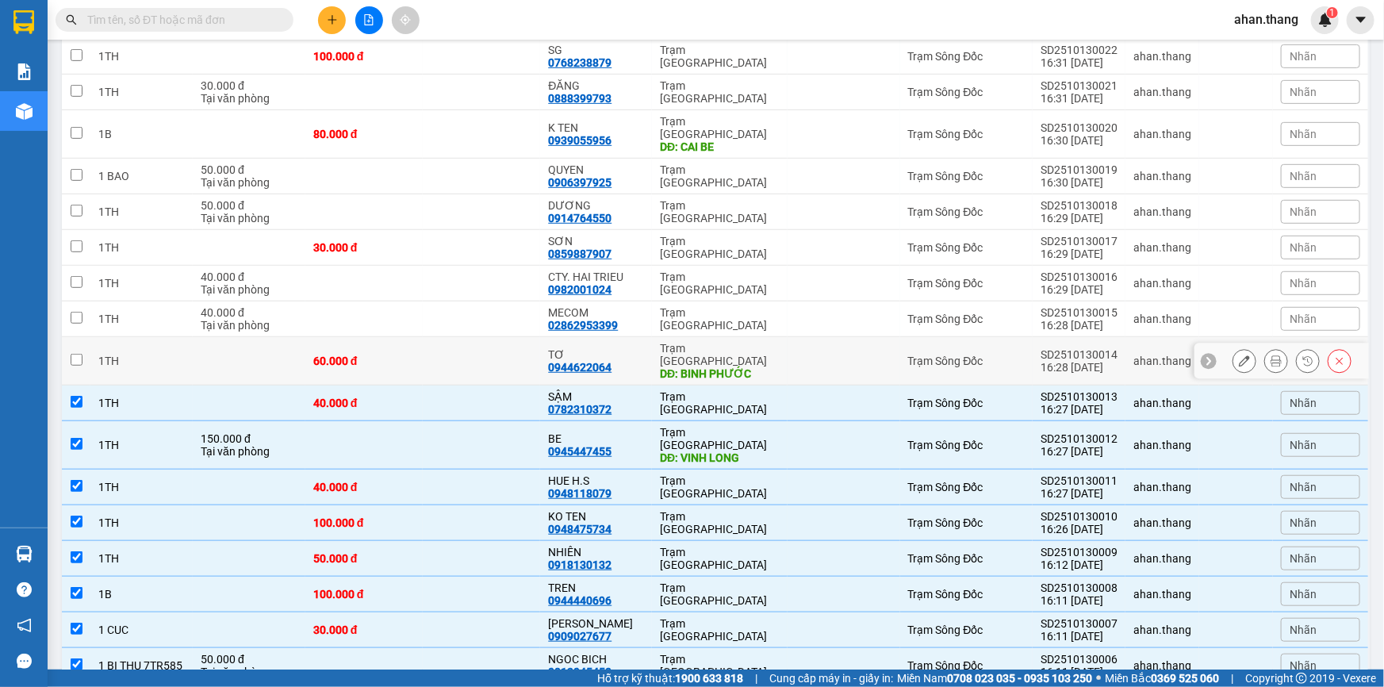
click at [627, 348] on div "TƠ 0944622064" at bounding box center [596, 360] width 96 height 25
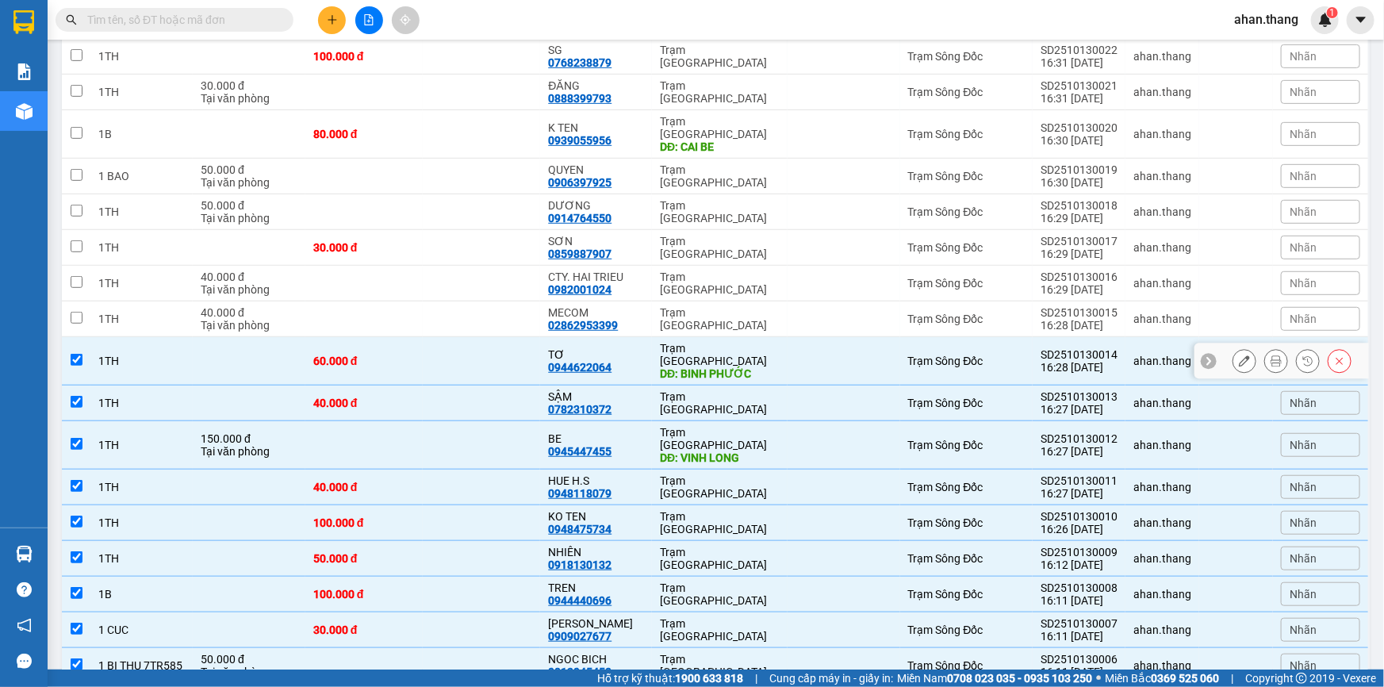
click at [629, 348] on div "TƠ" at bounding box center [596, 354] width 96 height 13
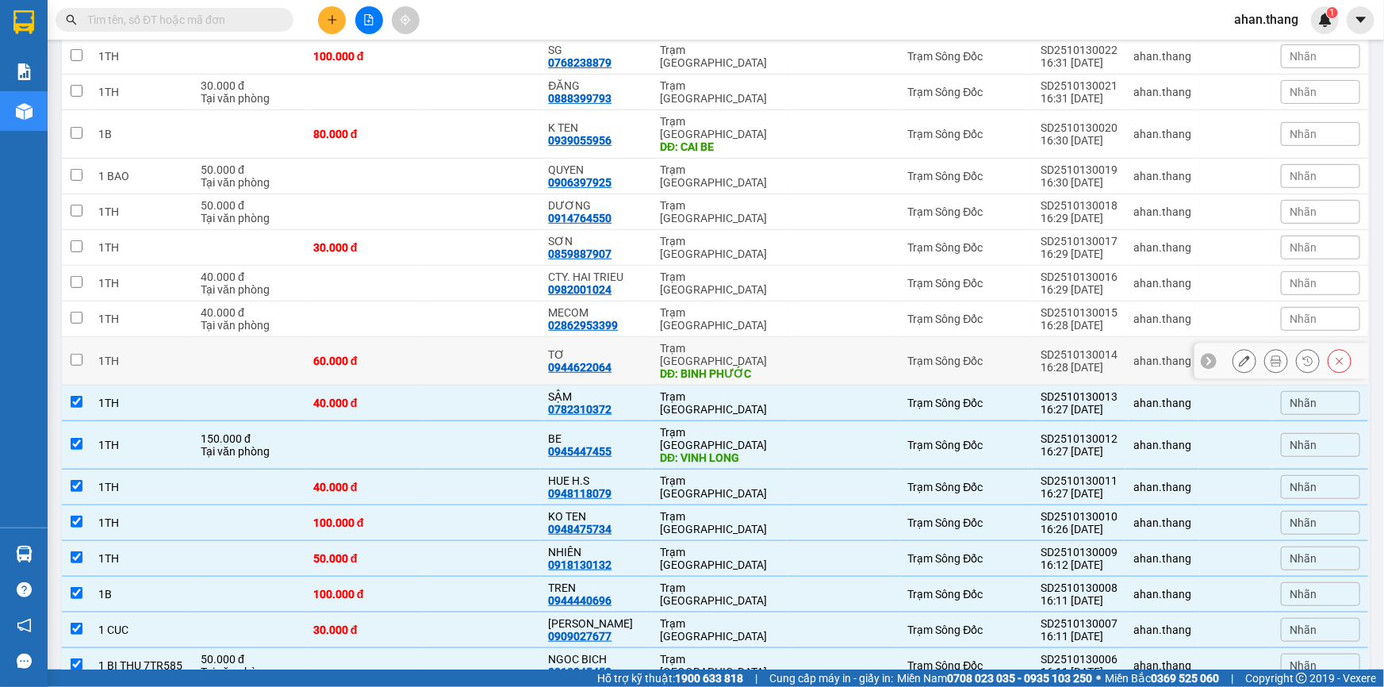
click at [625, 348] on div "TƠ" at bounding box center [596, 354] width 96 height 13
checkbox input "true"
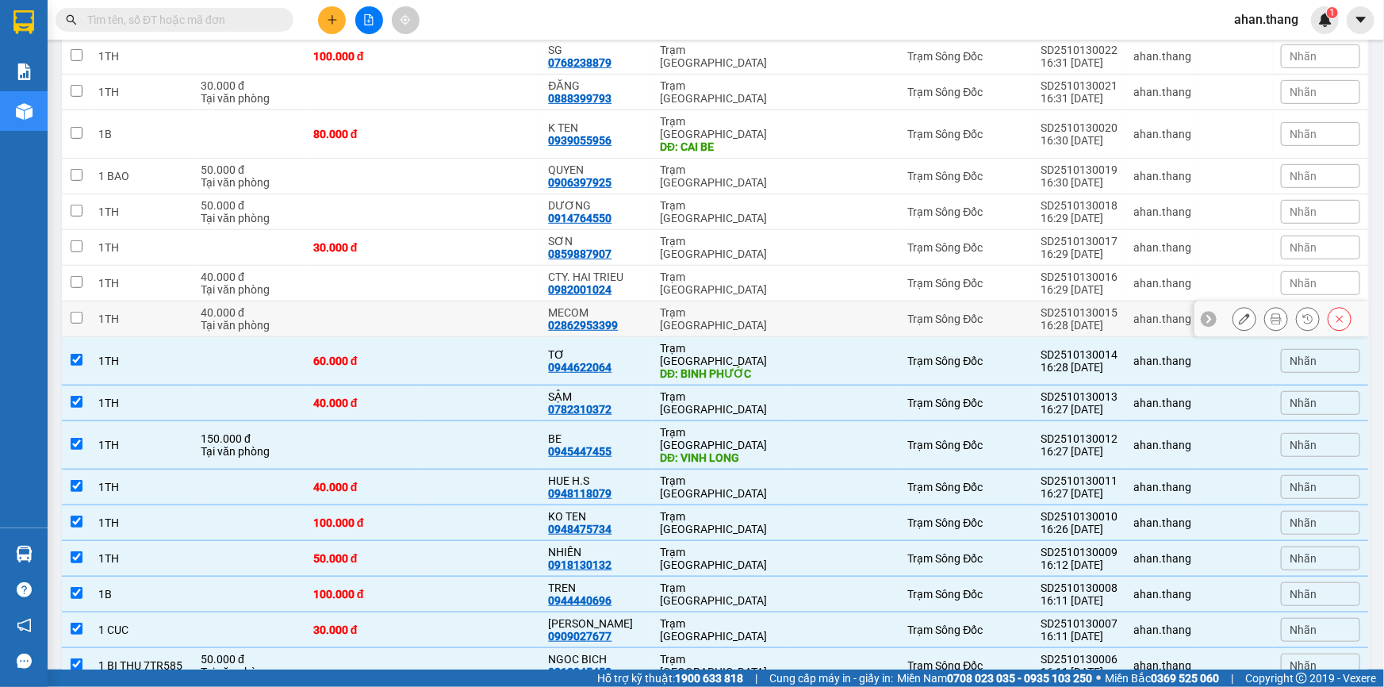
click at [634, 306] on div "MECOM" at bounding box center [596, 312] width 96 height 13
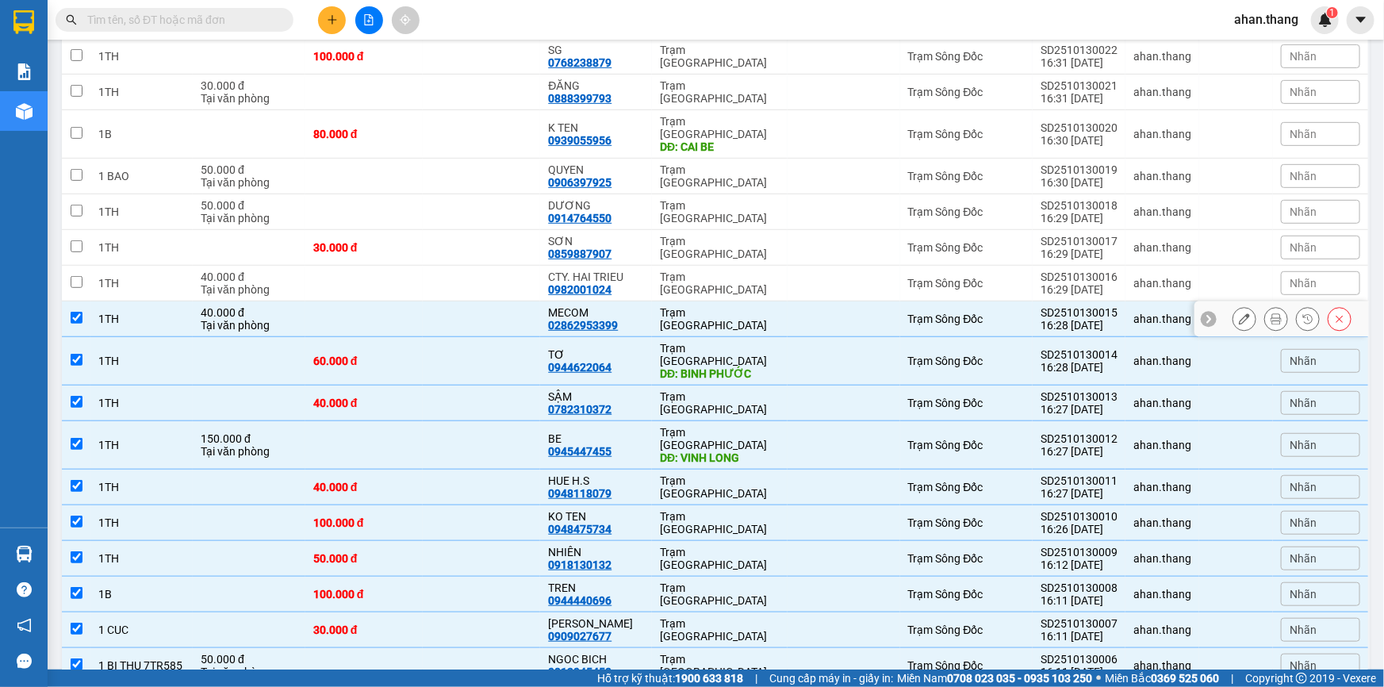
click at [634, 306] on div "MECOM" at bounding box center [596, 312] width 96 height 13
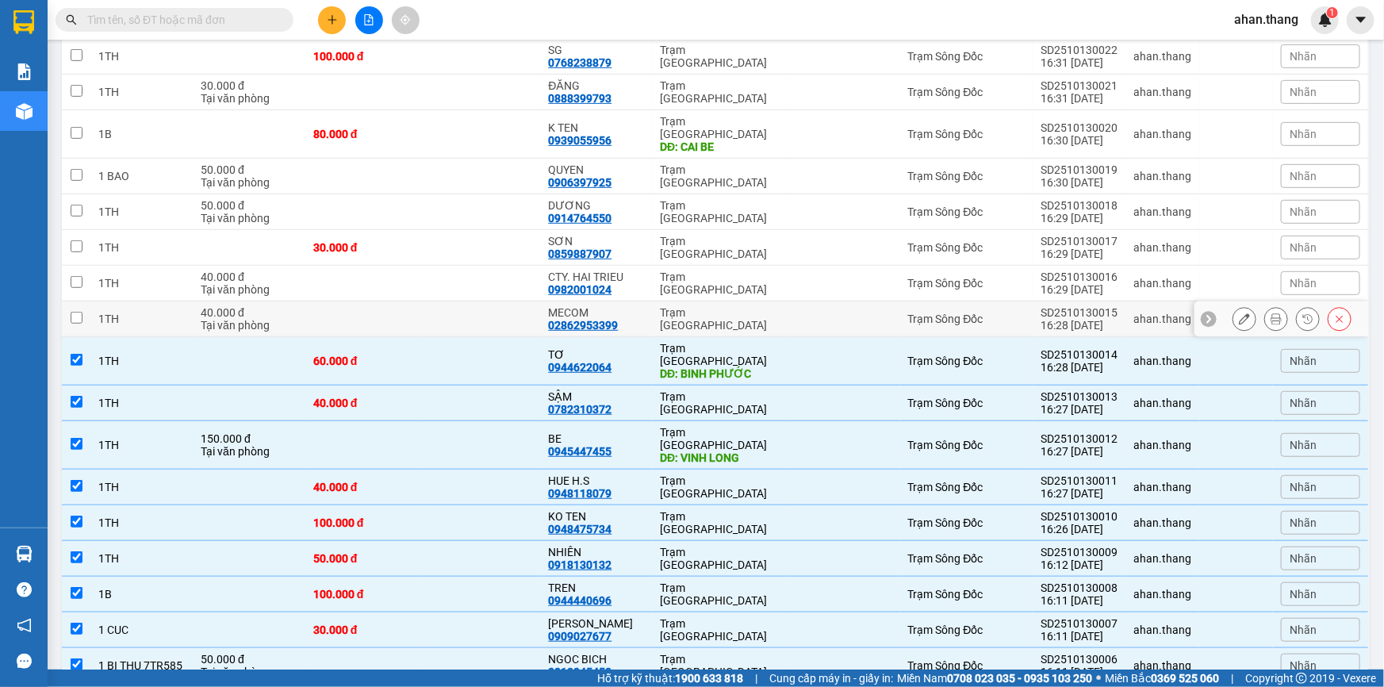
click at [634, 306] on div "MECOM" at bounding box center [596, 312] width 96 height 13
checkbox input "true"
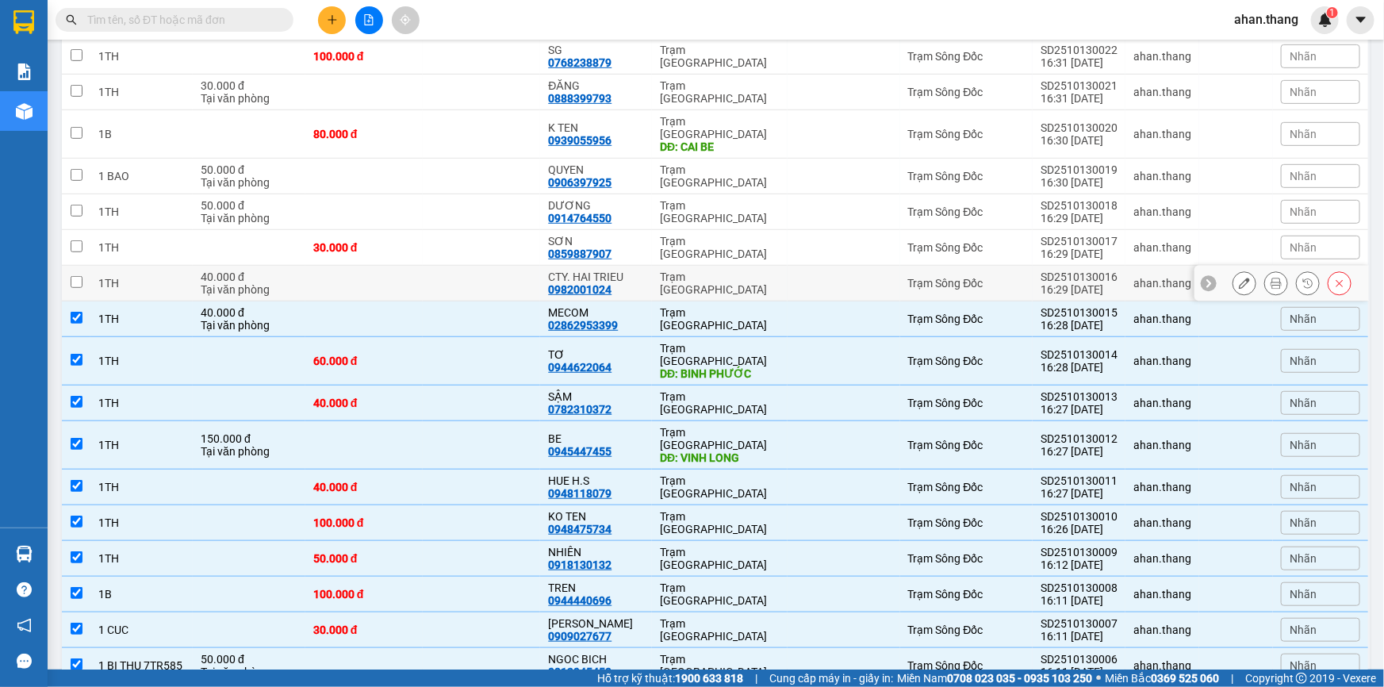
click at [634, 270] on div "CTY. HAI TRIEU 0982001024" at bounding box center [596, 282] width 96 height 25
checkbox input "true"
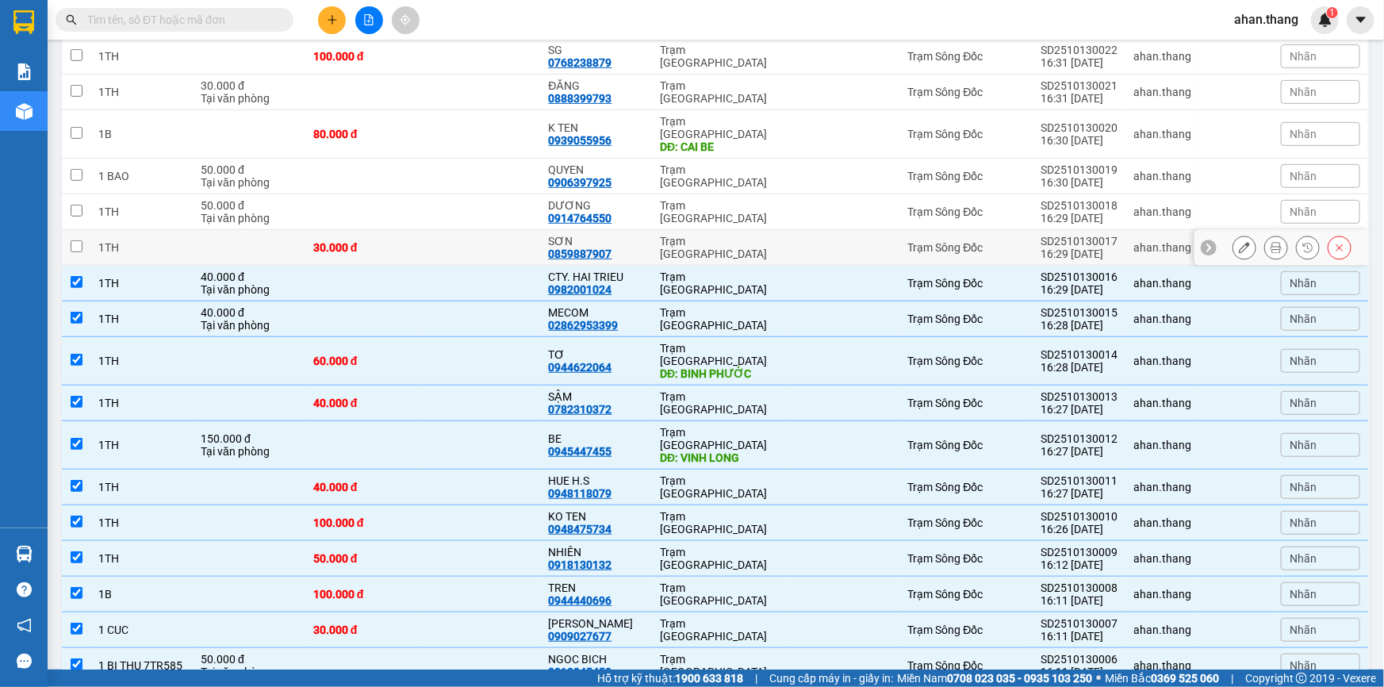
click at [629, 235] on div "SƠN 0859887907" at bounding box center [596, 247] width 96 height 25
checkbox input "true"
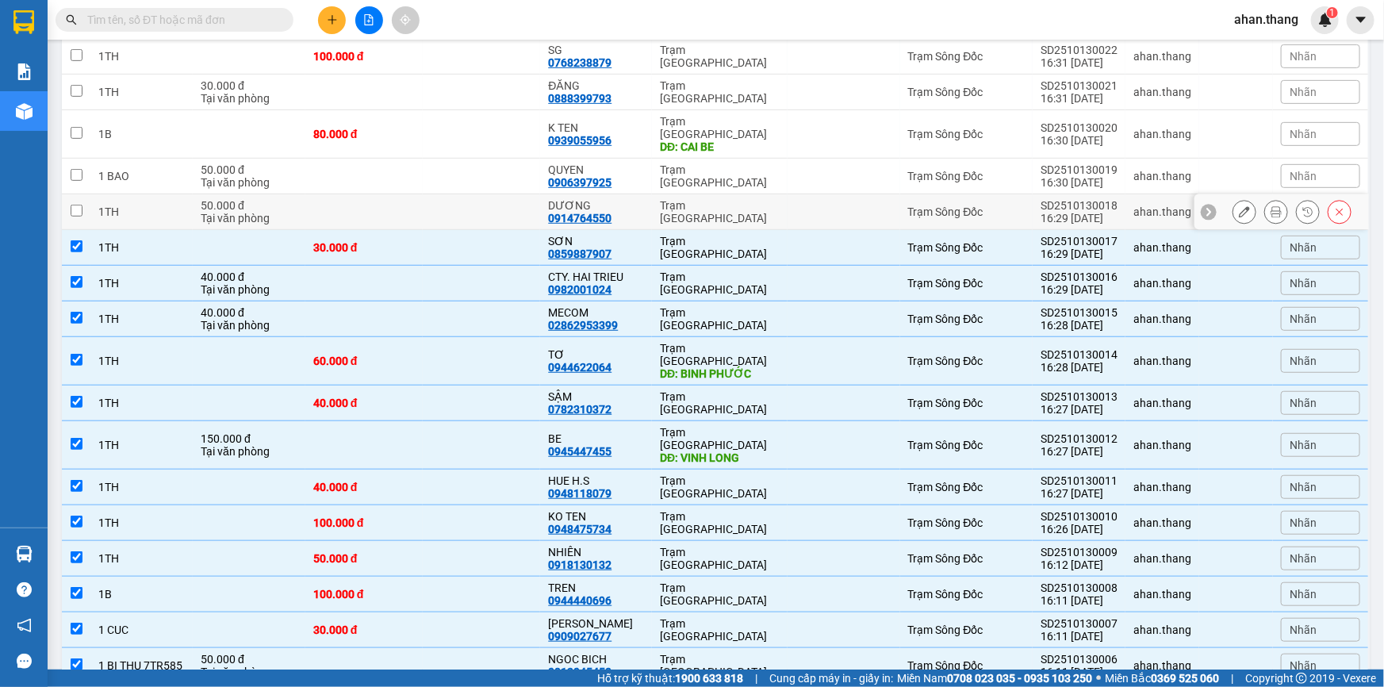
click at [631, 199] on div "DƯƠNG" at bounding box center [596, 205] width 96 height 13
checkbox input "true"
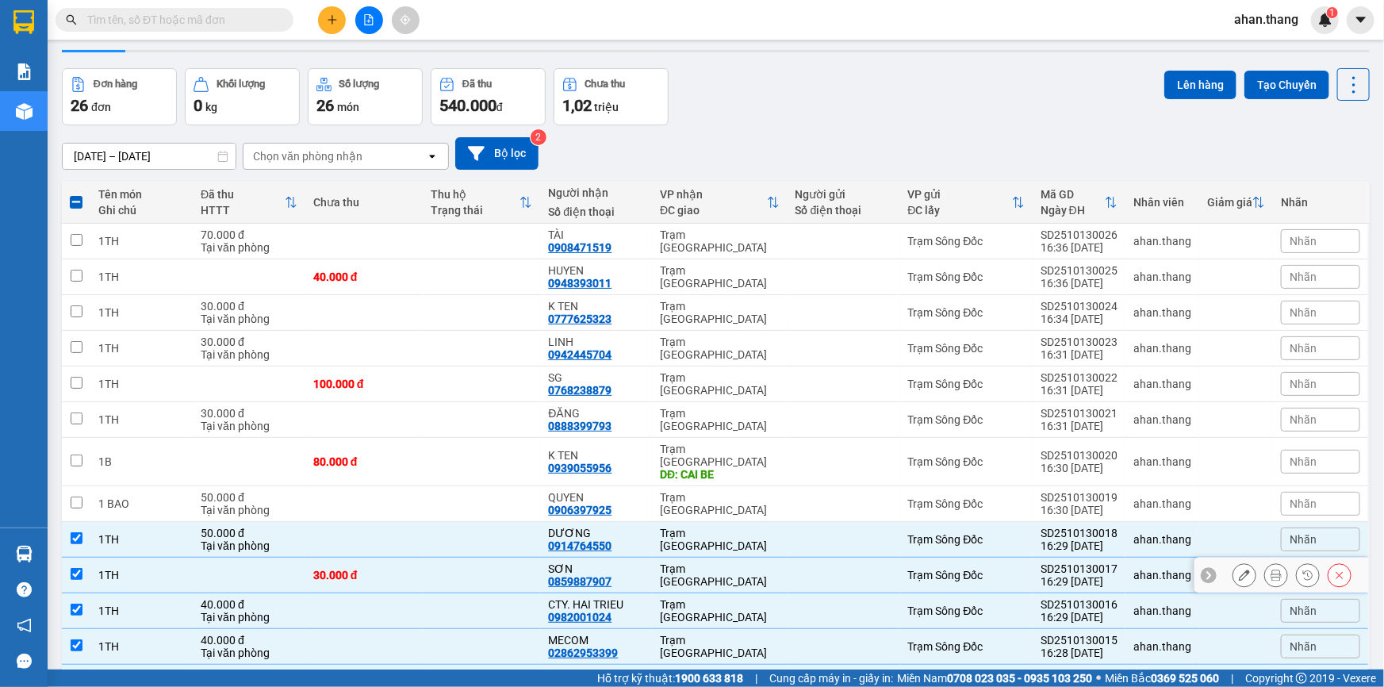
scroll to position [9, 0]
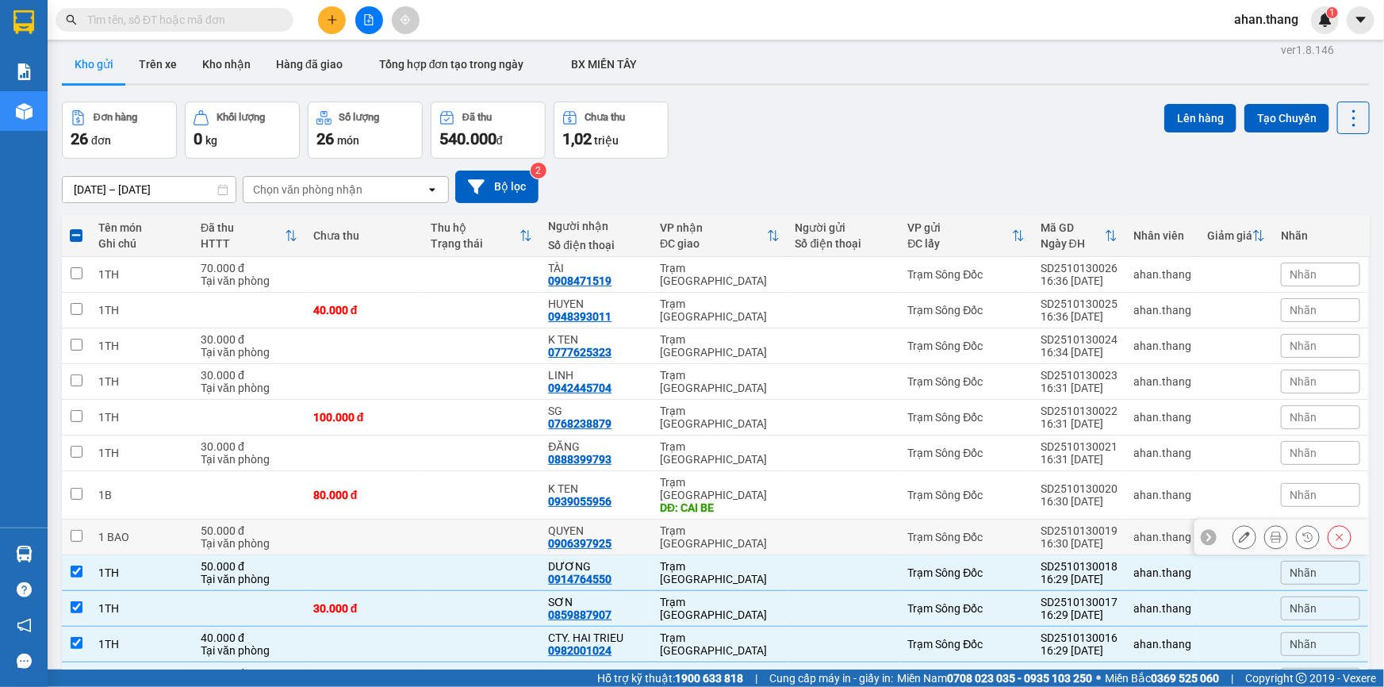
click at [627, 524] on div "QUYEN" at bounding box center [596, 530] width 96 height 13
checkbox input "true"
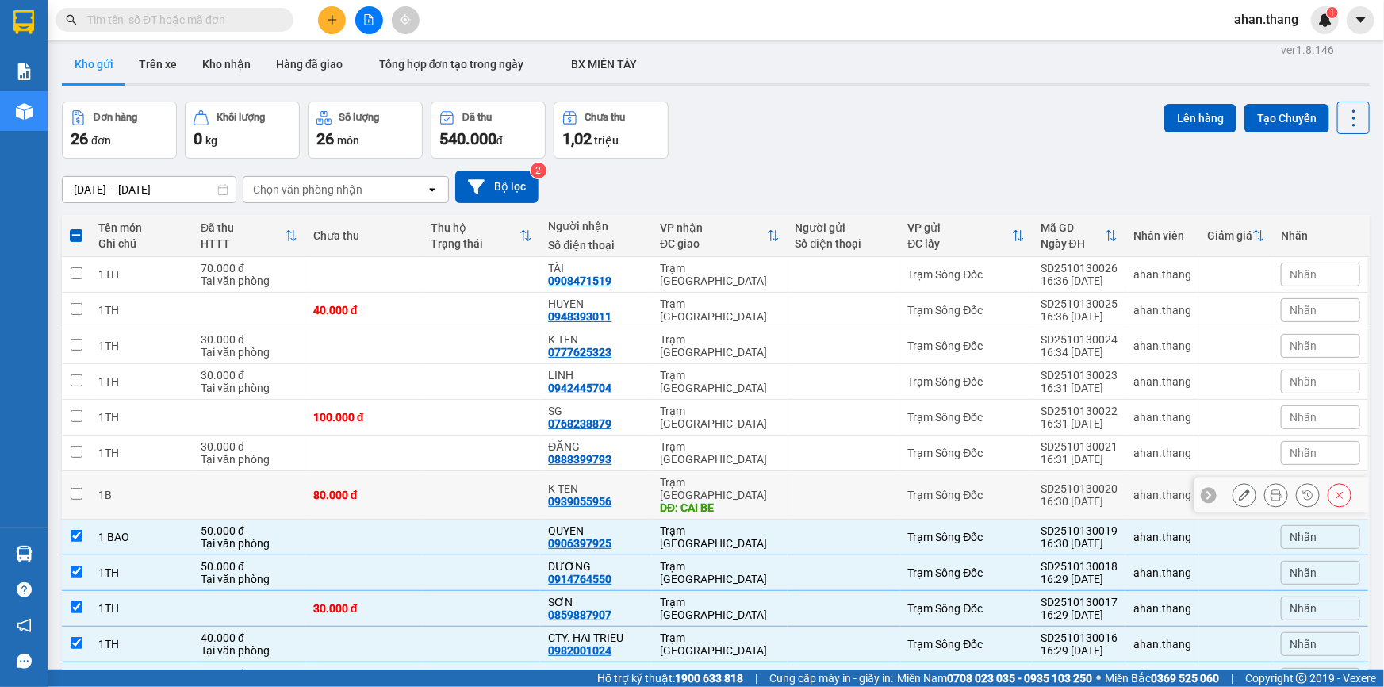
click at [625, 491] on div "K TEN 0939055956" at bounding box center [596, 494] width 96 height 25
checkbox input "true"
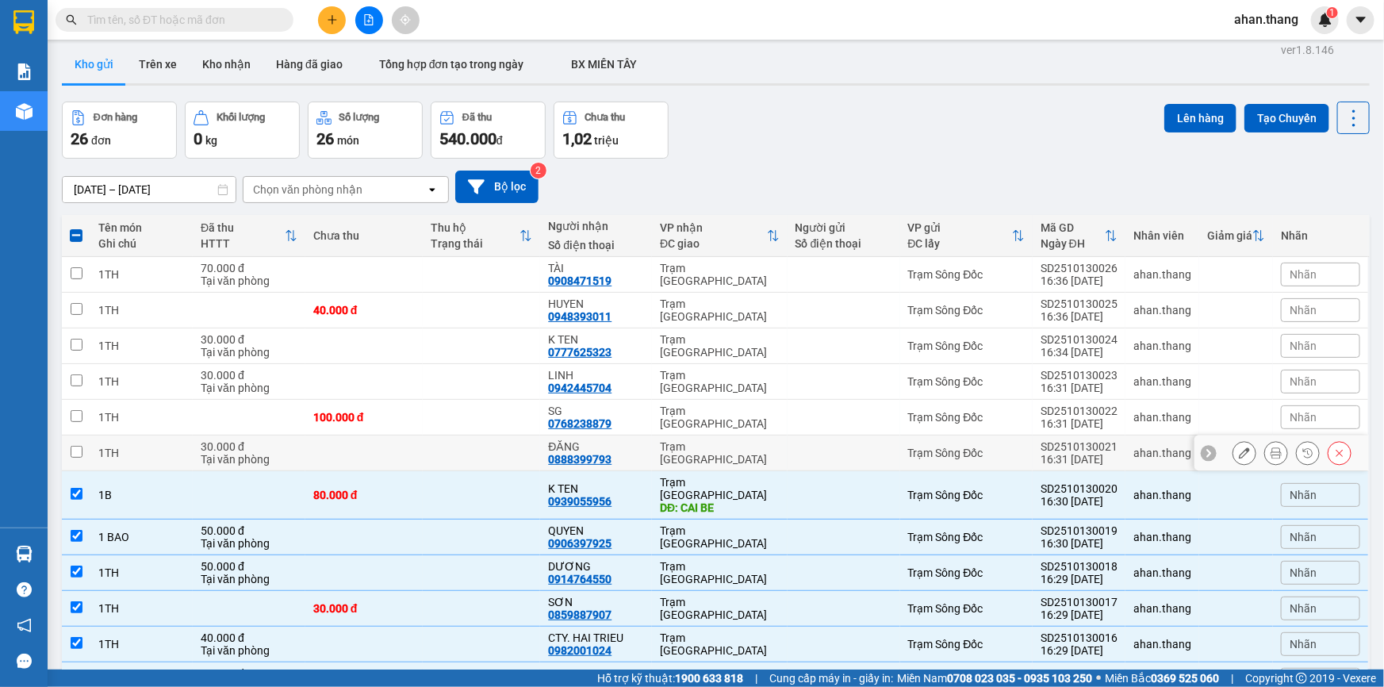
click at [627, 453] on div "ĐĂNG 0888399793" at bounding box center [596, 452] width 96 height 25
checkbox input "true"
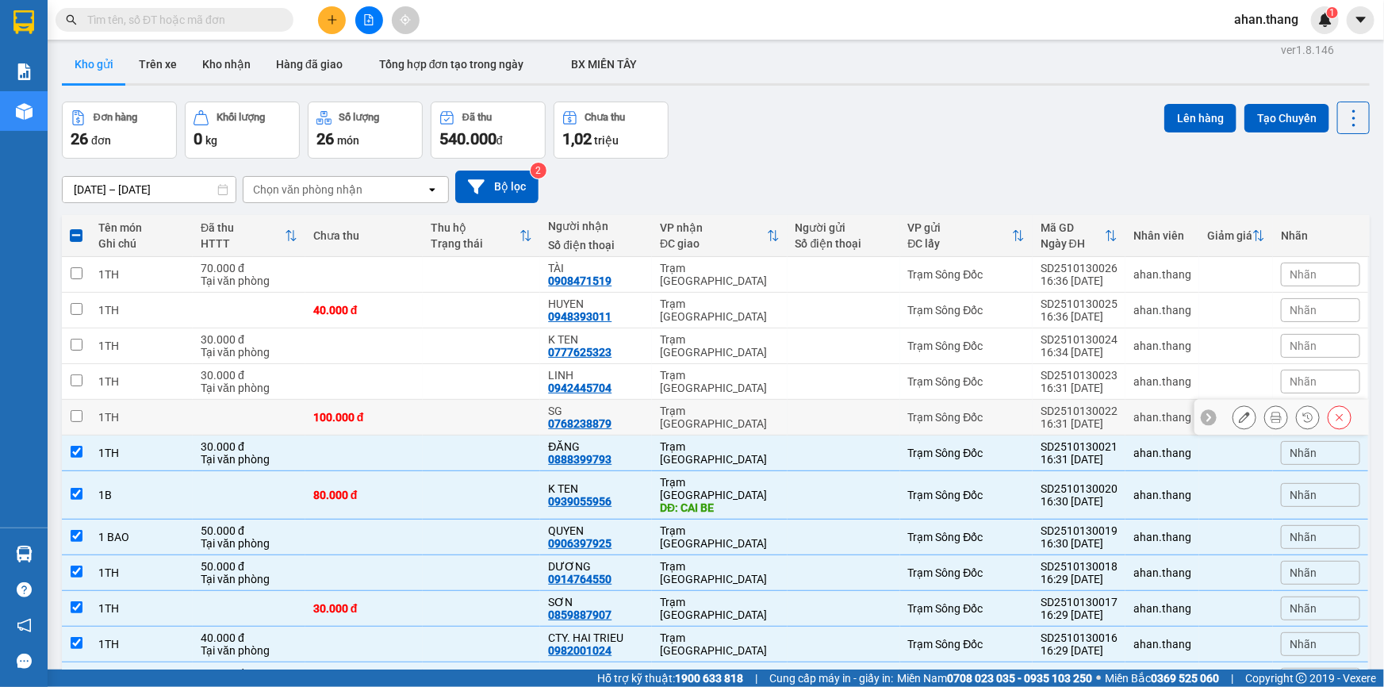
click at [628, 412] on div "SG" at bounding box center [596, 410] width 96 height 13
checkbox input "true"
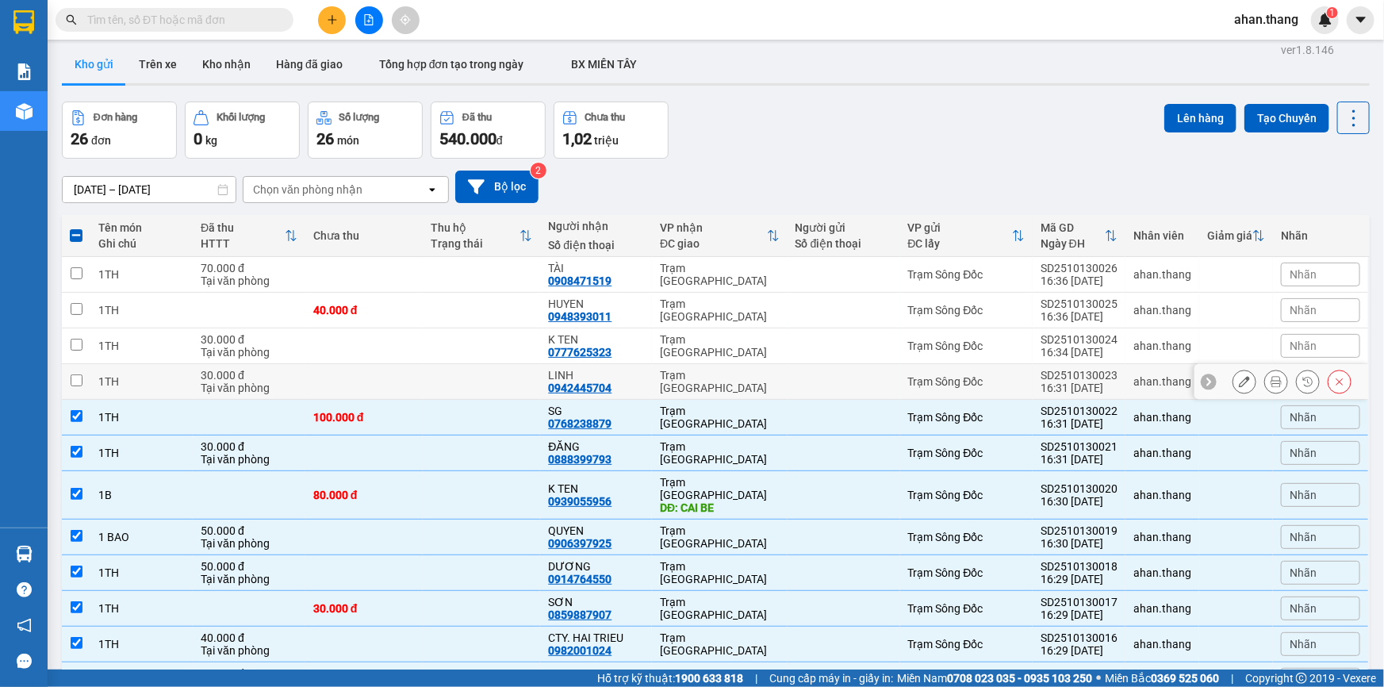
click at [621, 385] on div "LINH 0942445704" at bounding box center [596, 381] width 96 height 25
checkbox input "true"
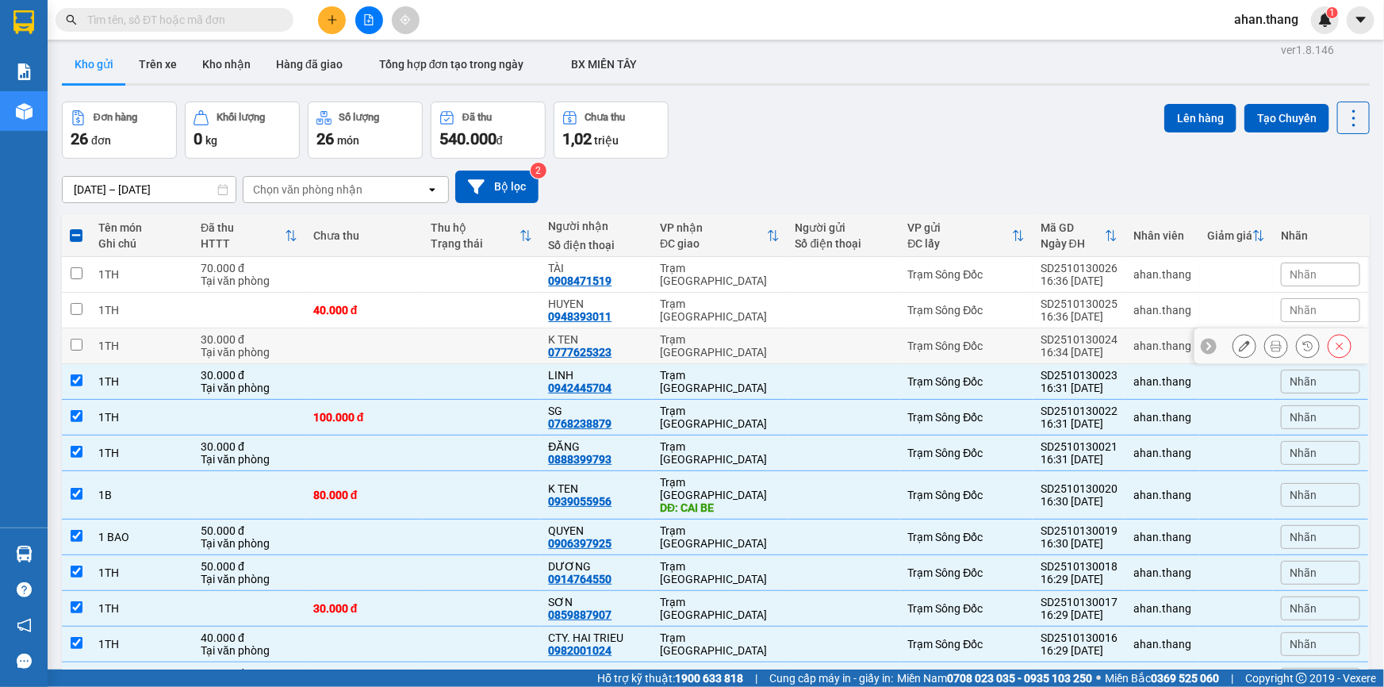
click at [627, 352] on div "K TEN 0777625323" at bounding box center [596, 345] width 96 height 25
checkbox input "true"
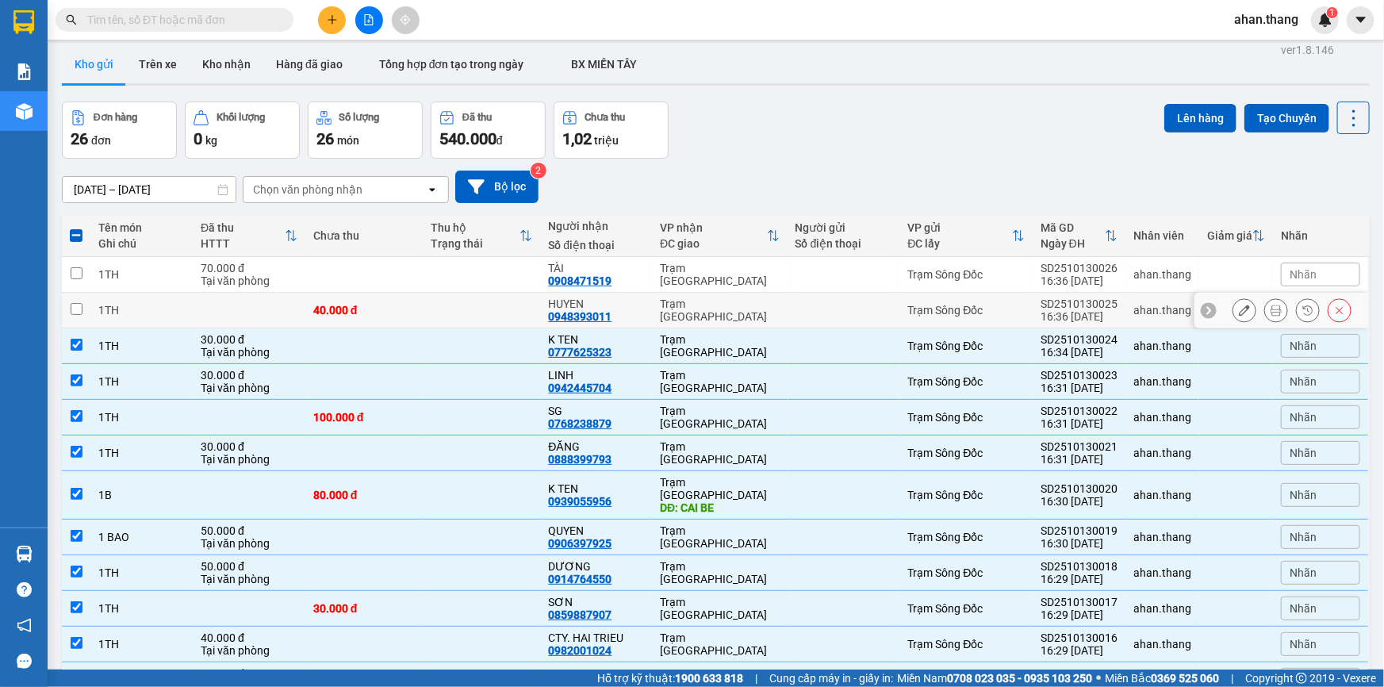
click at [631, 297] on div "HUYEN" at bounding box center [596, 303] width 96 height 13
checkbox input "true"
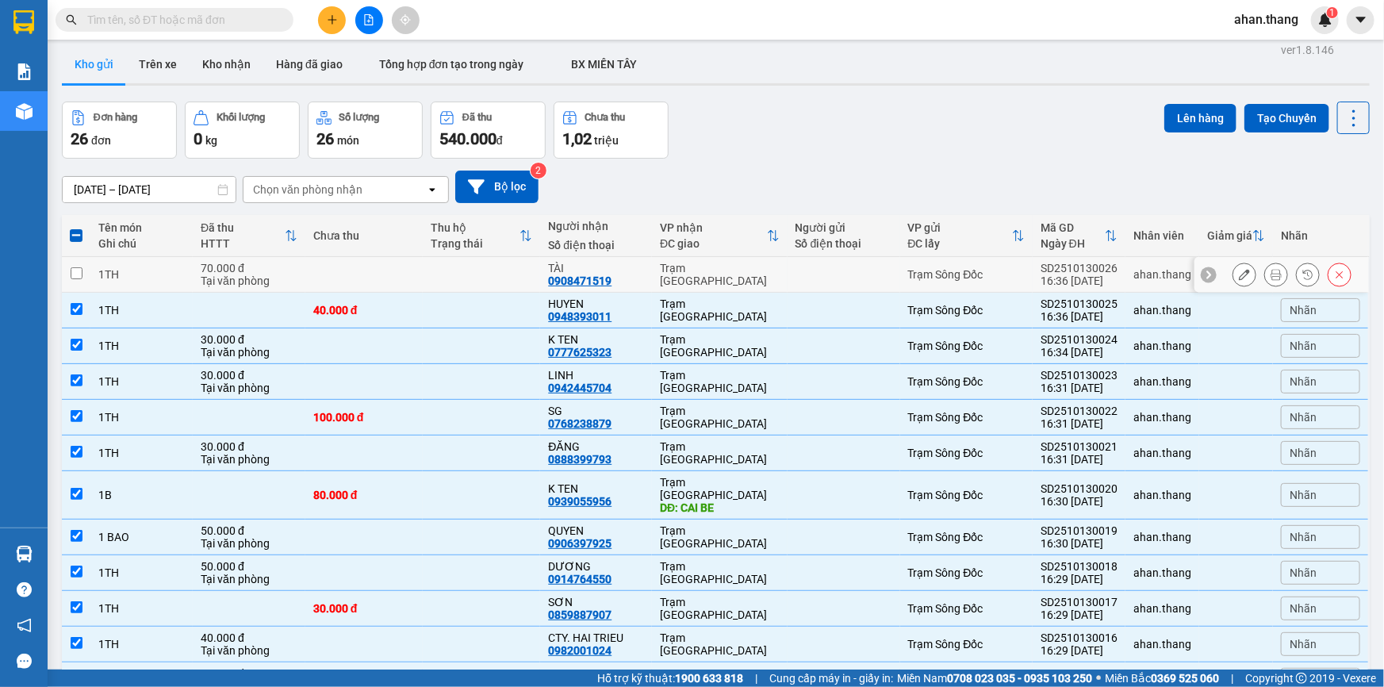
click at [637, 267] on div "TÀI" at bounding box center [596, 268] width 96 height 13
checkbox input "true"
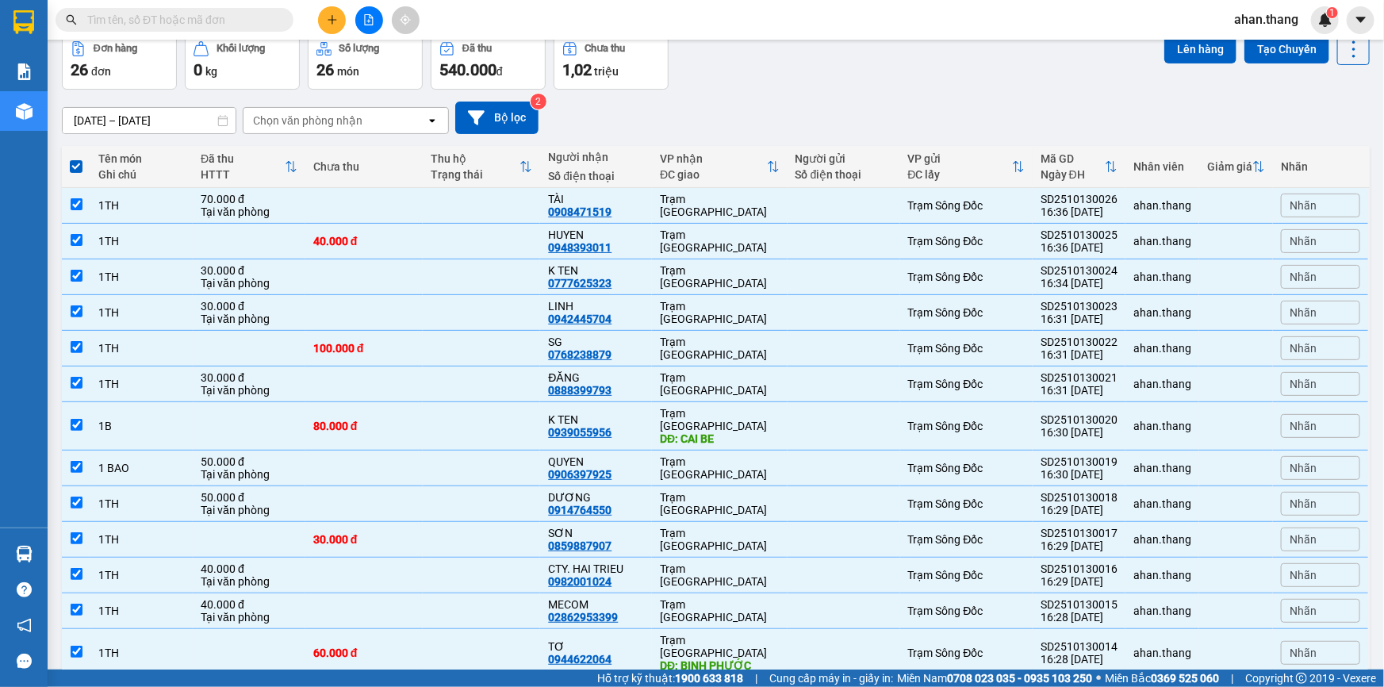
scroll to position [0, 0]
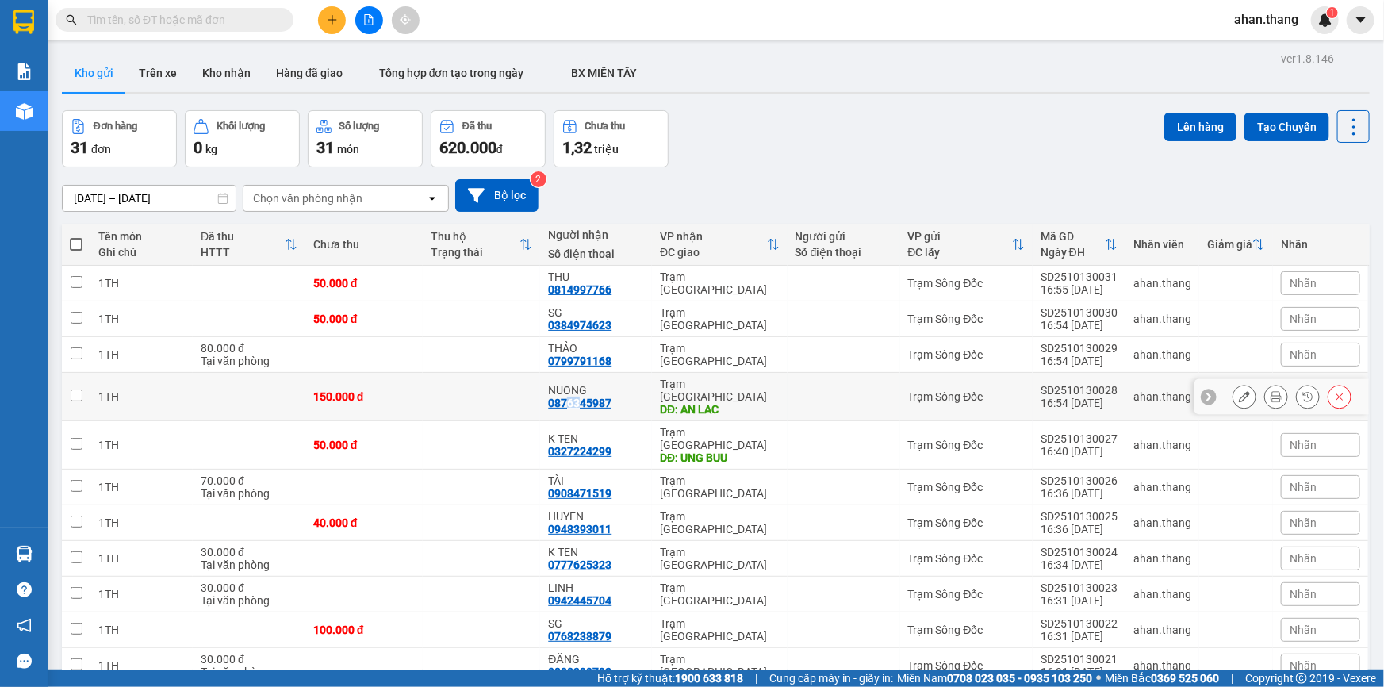
click at [574, 397] on div "0876345987" at bounding box center [579, 403] width 63 height 13
click at [615, 391] on div "NUONG 0876345987" at bounding box center [596, 396] width 96 height 25
checkbox input "true"
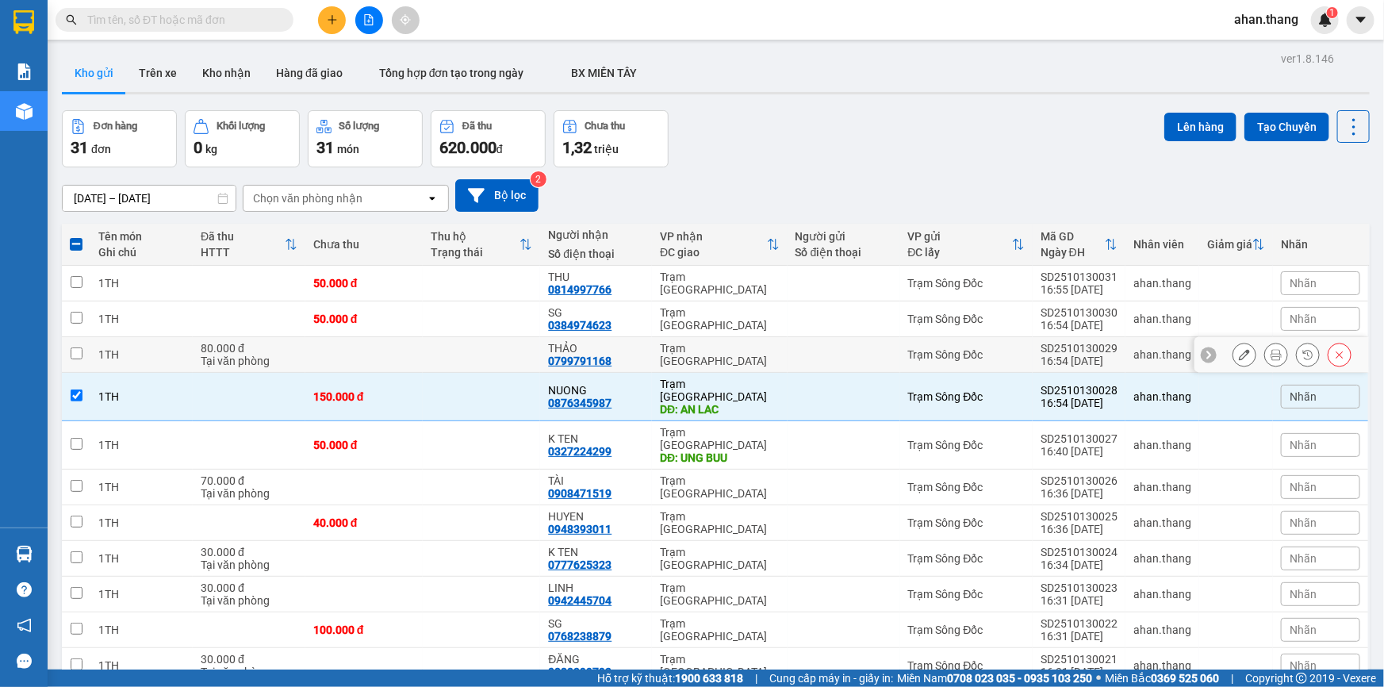
click at [613, 350] on div "THẢO" at bounding box center [596, 348] width 96 height 13
checkbox input "true"
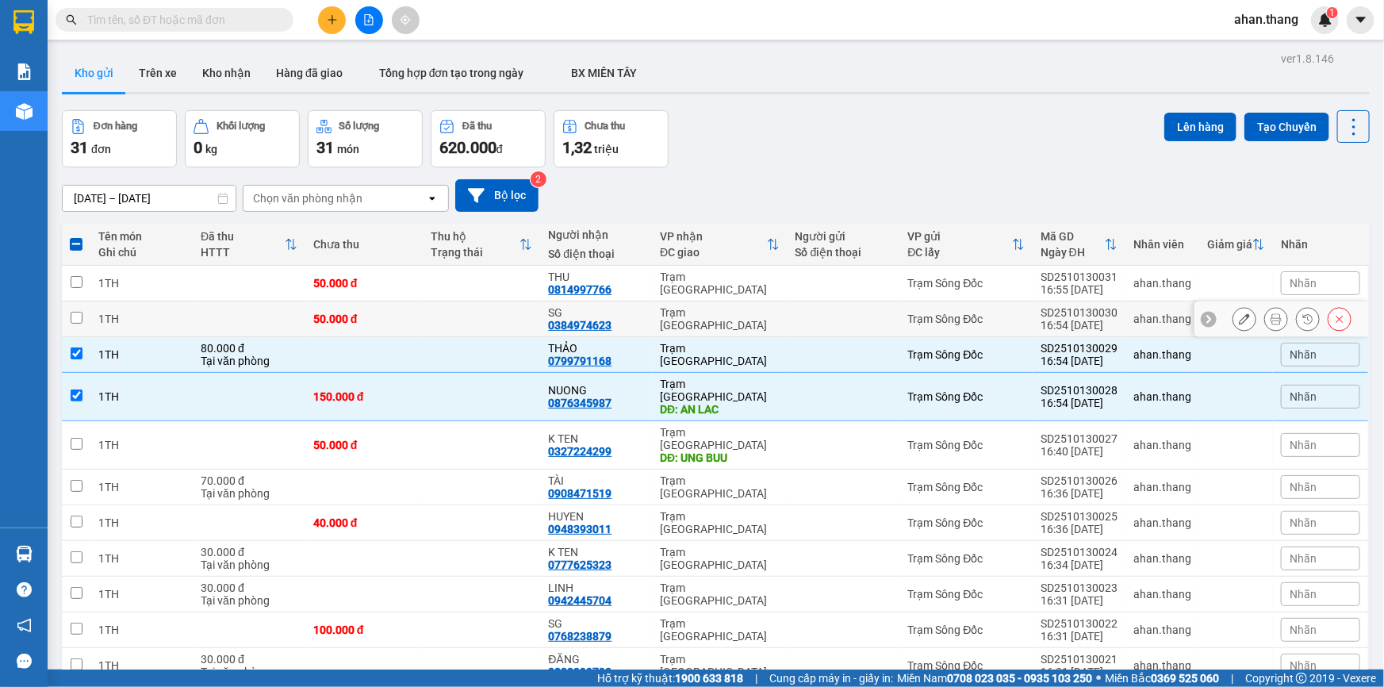
click at [630, 324] on div "SG 0384974623" at bounding box center [596, 318] width 96 height 25
checkbox input "true"
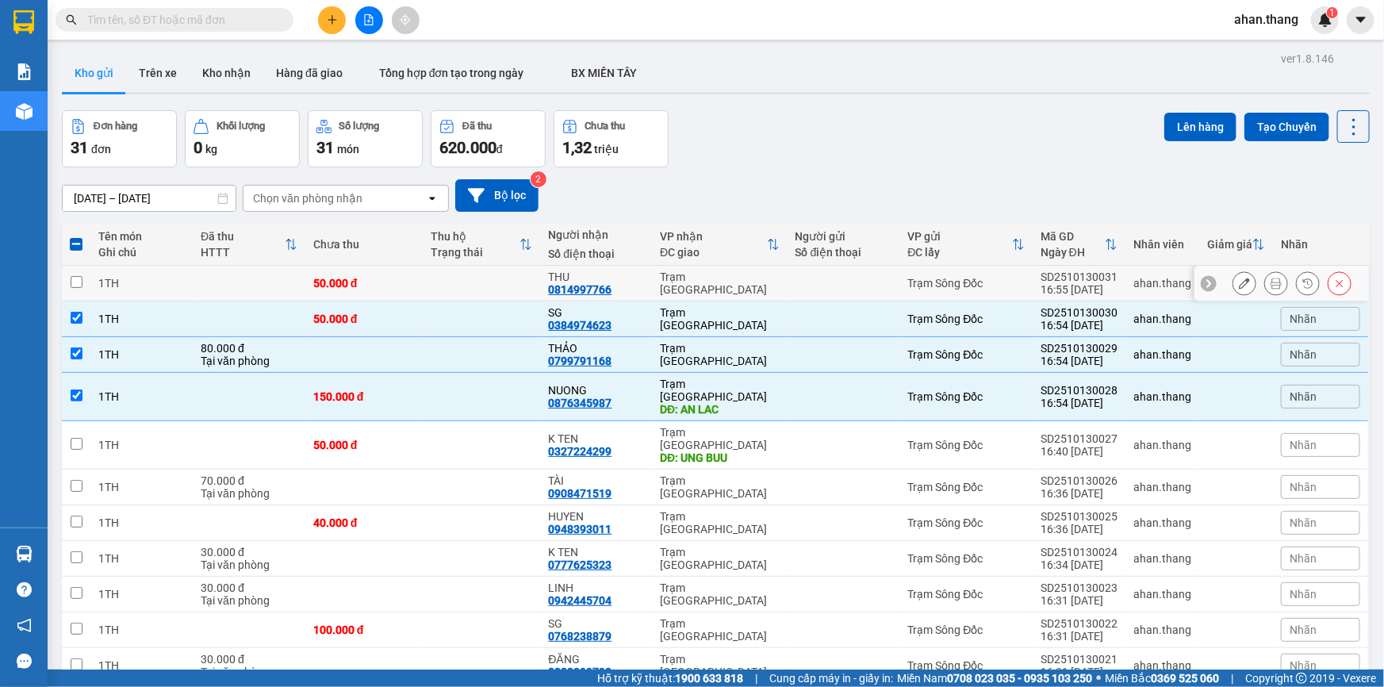
click at [630, 289] on div "THU 0814997766" at bounding box center [596, 282] width 96 height 25
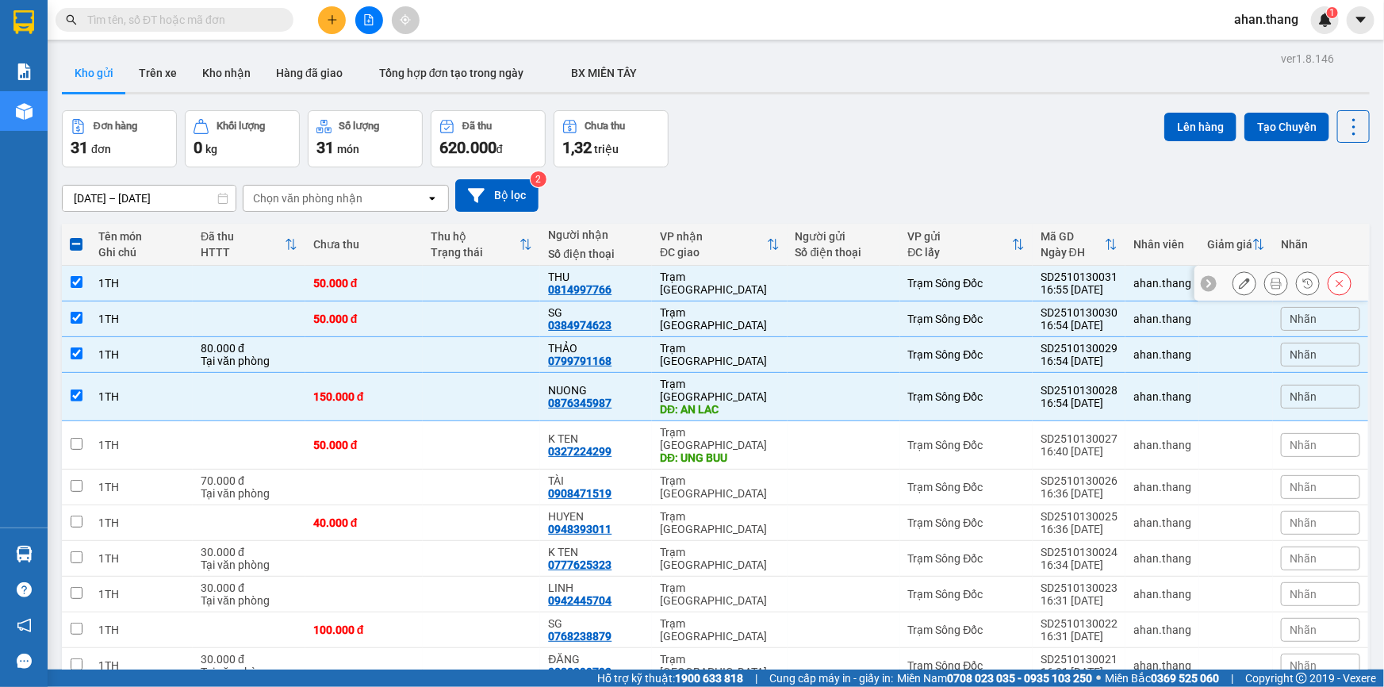
checkbox input "true"
